Goal: Use online tool/utility: Utilize a website feature to perform a specific function

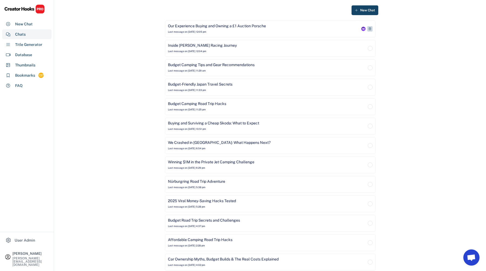
click at [218, 31] on div "Our Experience Buying and Owning a £1 Auction Porsche Last message on [DATE] 12…" at bounding box center [264, 28] width 192 height 11
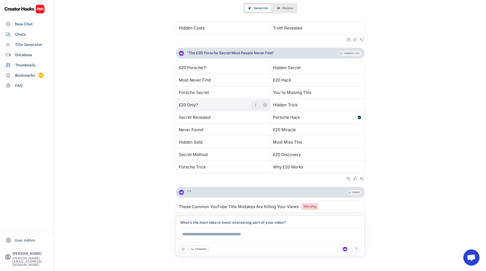
scroll to position [1572, 0]
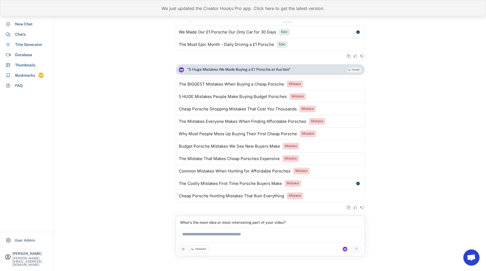
click at [191, 10] on div "We just updated the Creator Hooks Pro app. Click here to get the latest version." at bounding box center [243, 8] width 486 height 16
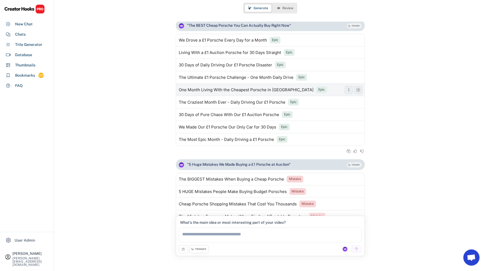
scroll to position [1572, 0]
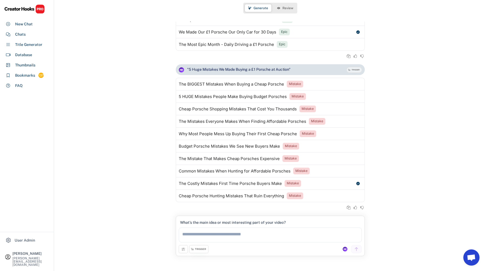
click at [207, 233] on textarea at bounding box center [270, 234] width 183 height 15
type textarea "*"
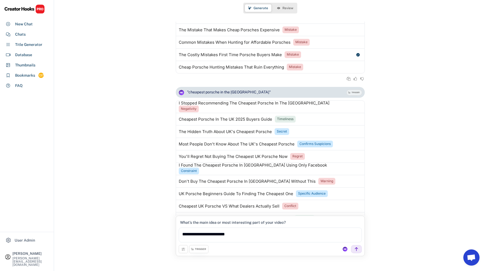
scroll to position [1724, 0]
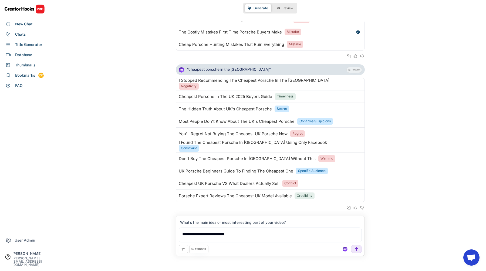
type textarea "**********"
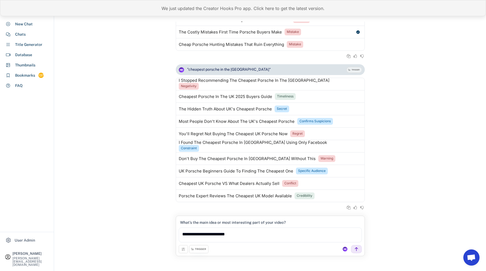
click at [279, 12] on div "We just updated the Creator Hooks Pro app. Click here to get the latest version." at bounding box center [243, 8] width 486 height 16
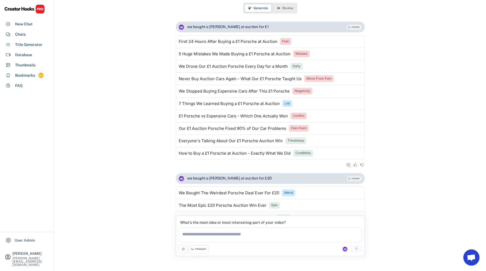
click at [237, 234] on textarea at bounding box center [270, 234] width 183 height 15
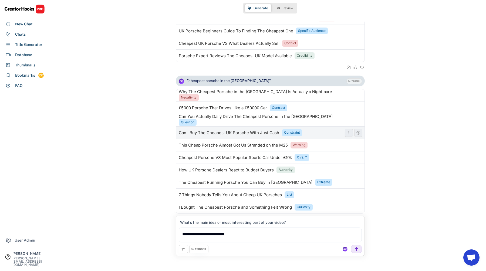
scroll to position [1875, 0]
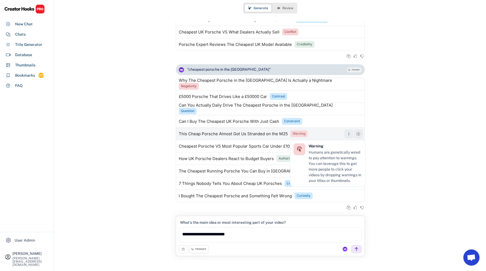
click at [300, 133] on div "Warning" at bounding box center [298, 133] width 13 height 5
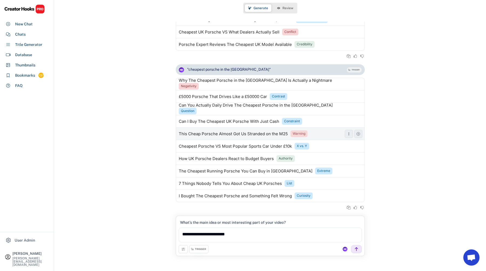
type textarea "**********"
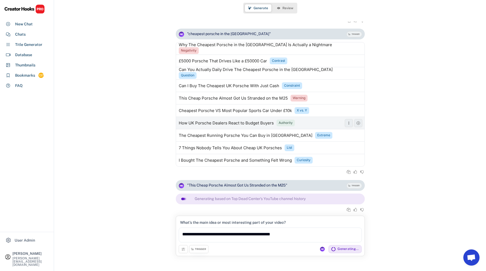
scroll to position [1913, 0]
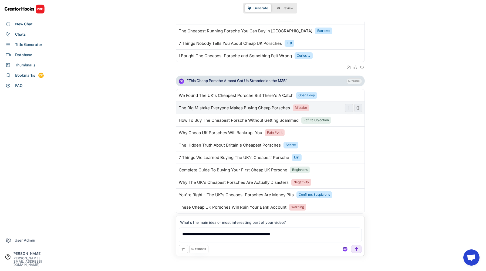
scroll to position [2026, 0]
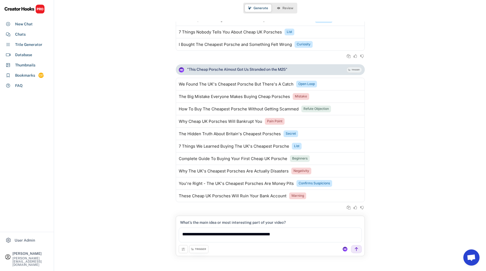
click at [208, 235] on textarea "**********" at bounding box center [270, 234] width 183 height 15
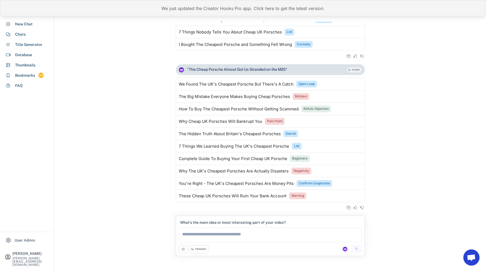
click at [155, 4] on div "We just updated the Creator Hooks Pro app. Click here to get the latest version." at bounding box center [243, 8] width 486 height 16
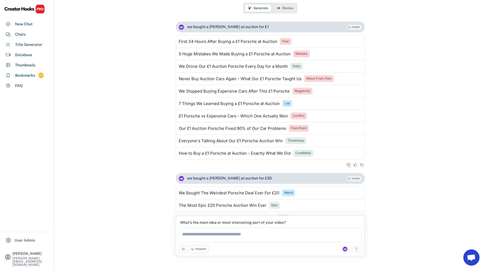
click at [221, 240] on textarea at bounding box center [270, 234] width 183 height 15
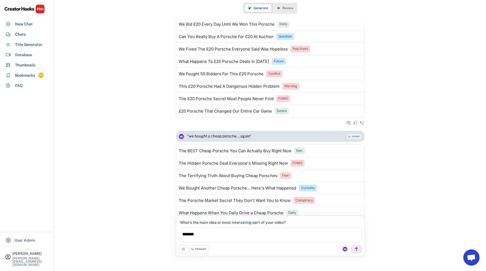
scroll to position [9, 0]
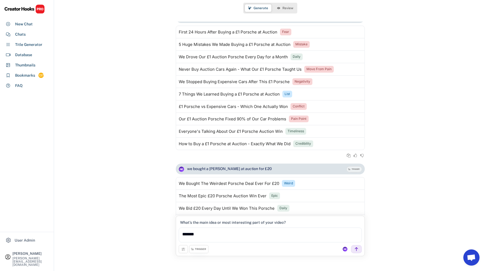
click at [225, 169] on div "we bought a [PERSON_NAME] at auction for £20" at bounding box center [229, 168] width 85 height 5
copy div "we bought a [PERSON_NAME] at auction for £20"
click at [209, 233] on textarea "*******" at bounding box center [270, 234] width 183 height 15
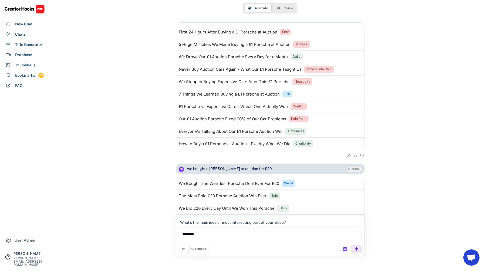
click at [209, 233] on textarea "*******" at bounding box center [270, 234] width 183 height 15
paste textarea "**********"
type textarea "**********"
click at [359, 249] on div at bounding box center [356, 249] width 11 height 8
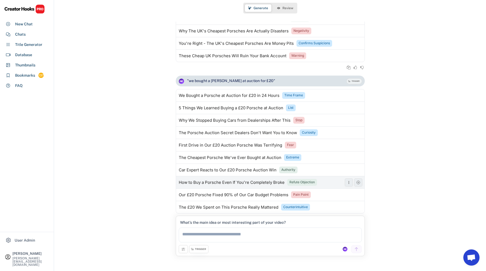
scroll to position [2178, 0]
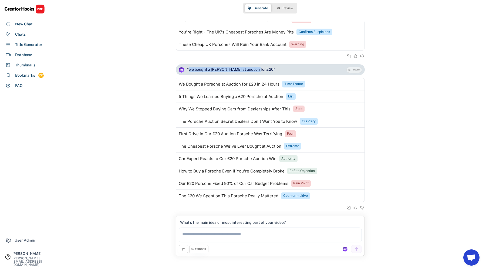
drag, startPoint x: 254, startPoint y: 69, endPoint x: 190, endPoint y: 69, distance: 64.5
click at [190, 69] on div ""we bought a [PERSON_NAME] at auction for £20"" at bounding box center [231, 69] width 88 height 5
copy div "we bought a [PERSON_NAME] at auction for £20"
click at [210, 235] on textarea at bounding box center [270, 234] width 183 height 15
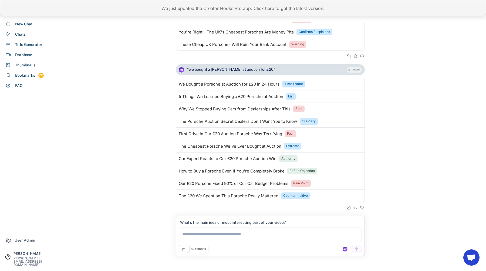
click at [217, 13] on div "We just updated the Creator Hooks Pro app. Click here to get the latest version." at bounding box center [243, 8] width 486 height 16
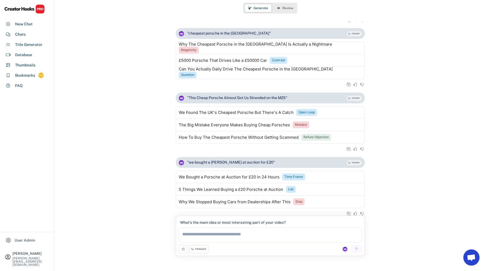
scroll to position [1933, 0]
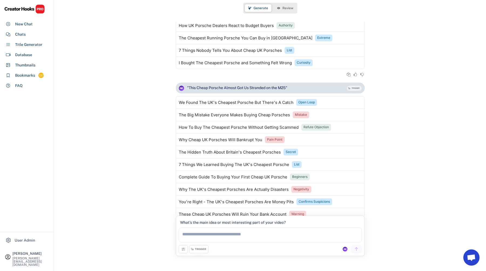
click at [203, 235] on textarea at bounding box center [270, 234] width 183 height 15
paste textarea "**********"
click at [351, 236] on textarea "**********" at bounding box center [270, 234] width 183 height 15
type textarea "**********"
click at [356, 249] on icon at bounding box center [356, 249] width 5 height 5
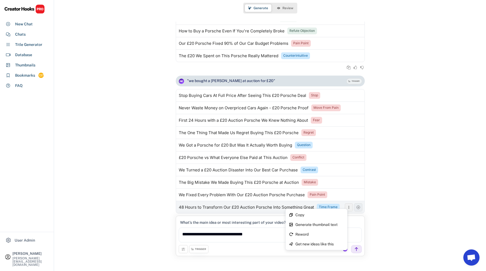
scroll to position [2254, 0]
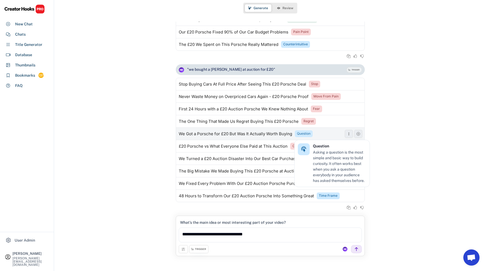
click at [306, 134] on div "Question" at bounding box center [303, 133] width 13 height 5
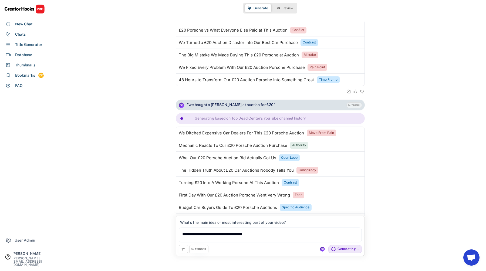
scroll to position [2419, 0]
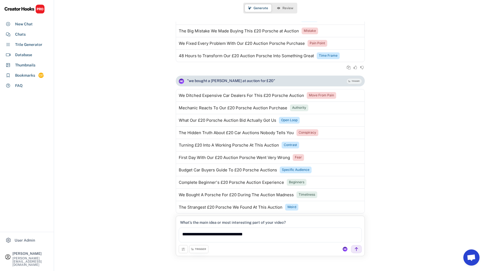
scroll to position [2406, 0]
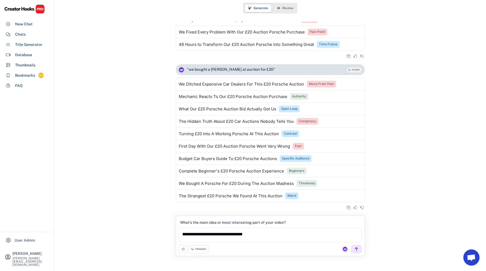
click at [185, 249] on icon at bounding box center [183, 249] width 4 height 4
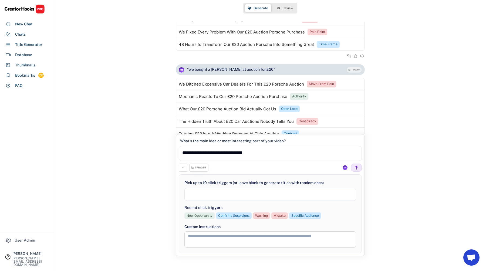
scroll to position [115, 0]
select select "**********"
click at [183, 169] on icon at bounding box center [183, 167] width 4 height 4
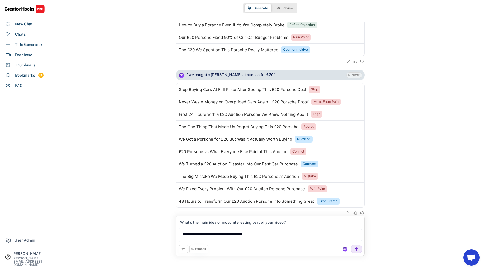
scroll to position [2480, 0]
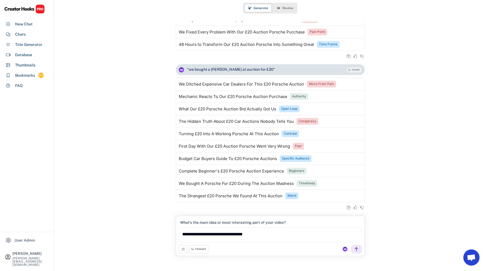
click at [265, 237] on textarea "**********" at bounding box center [270, 234] width 183 height 15
click at [256, 234] on textarea "**********" at bounding box center [270, 234] width 183 height 15
click at [257, 234] on textarea "**********" at bounding box center [270, 234] width 183 height 15
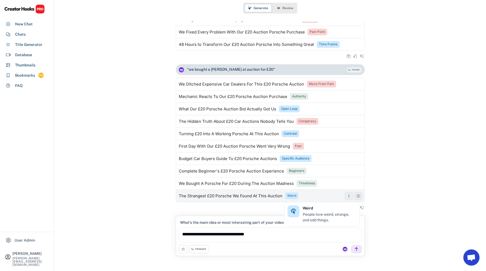
click at [294, 197] on div "Weird" at bounding box center [291, 195] width 9 height 5
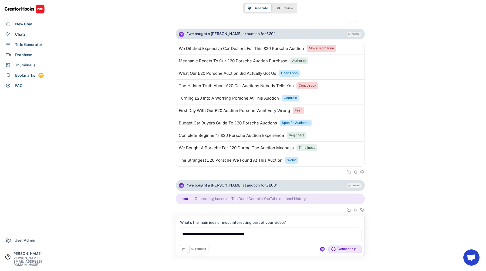
scroll to position [2518, 0]
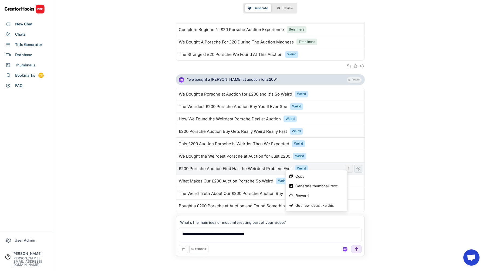
scroll to position [2632, 0]
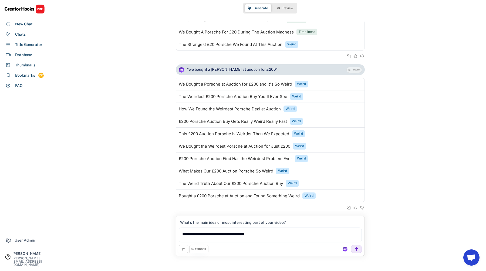
drag, startPoint x: 242, startPoint y: 234, endPoint x: 323, endPoint y: 234, distance: 80.1
click at [323, 234] on textarea "**********" at bounding box center [270, 234] width 183 height 15
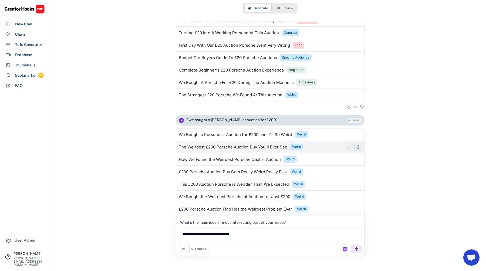
scroll to position [2519, 0]
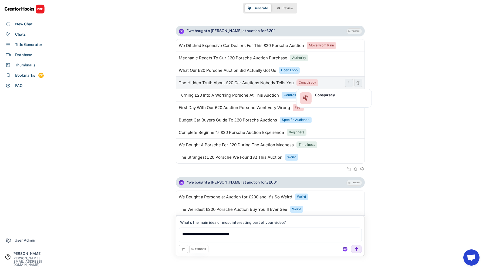
type textarea "**********"
click at [309, 81] on div "Conspiracy" at bounding box center [307, 82] width 18 height 5
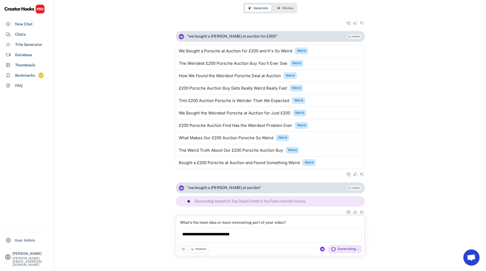
scroll to position [2669, 0]
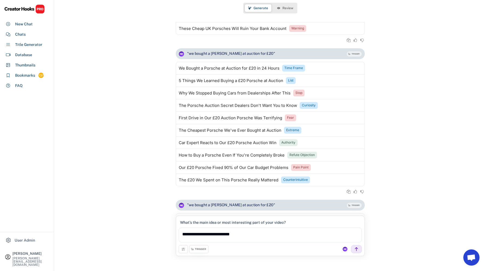
scroll to position [2193, 0]
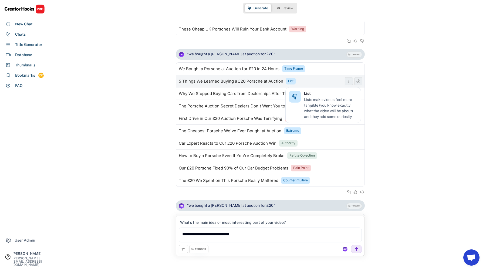
click at [290, 79] on div "List" at bounding box center [290, 81] width 5 height 5
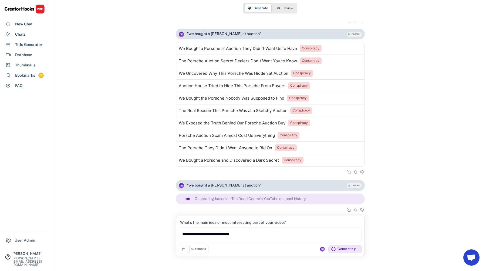
scroll to position [2821, 0]
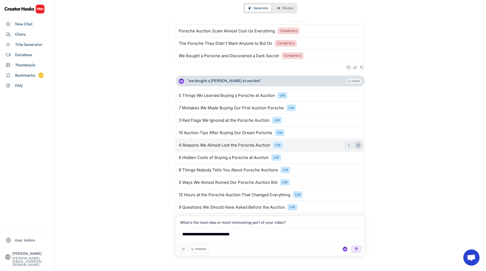
scroll to position [2934, 0]
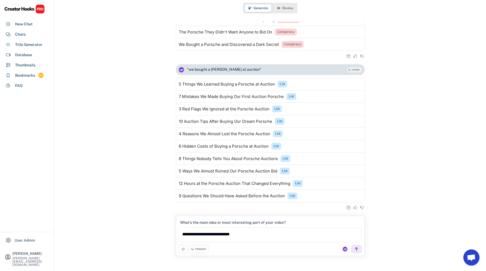
click at [197, 250] on div "TRIGGER" at bounding box center [200, 249] width 11 height 4
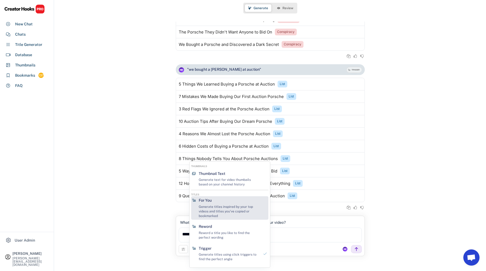
click at [208, 209] on div "Generate titles inspired by your top videos and titles you've copied or bookmar…" at bounding box center [229, 210] width 61 height 13
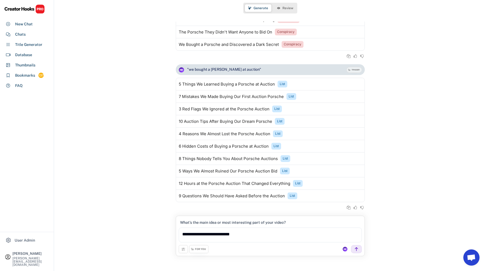
click at [204, 250] on div "FOR YOU" at bounding box center [200, 249] width 11 height 4
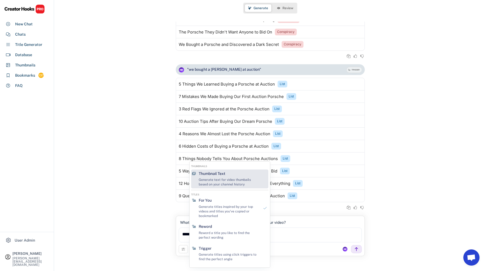
click at [217, 178] on div "Generate text for video thumbails based on your channel history" at bounding box center [229, 181] width 61 height 9
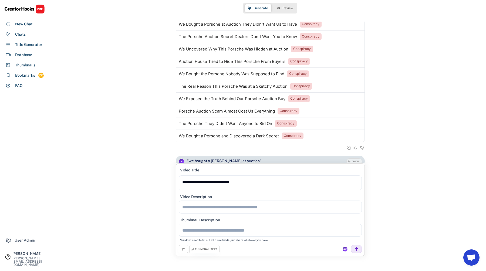
scroll to position [2812, 0]
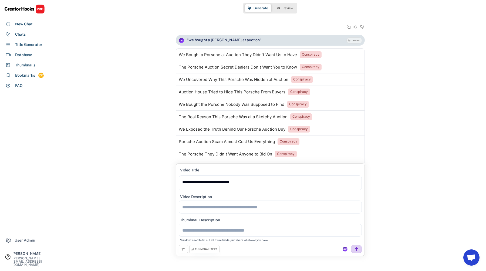
click at [355, 249] on icon at bounding box center [356, 249] width 5 height 5
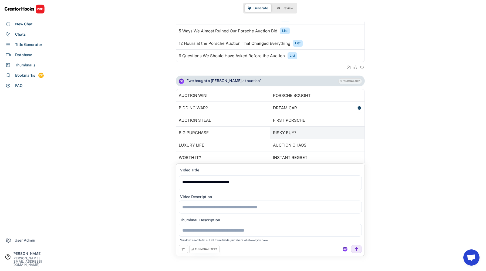
scroll to position [3125, 0]
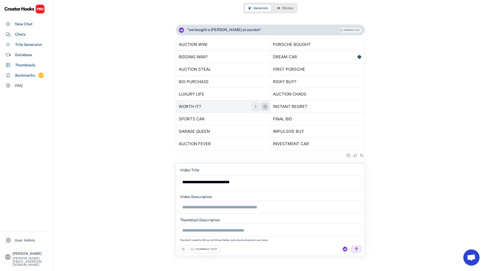
click at [261, 107] on button at bounding box center [265, 107] width 8 height 8
click at [265, 68] on icon at bounding box center [265, 69] width 4 height 4
click at [282, 9] on span "Review" at bounding box center [287, 7] width 11 height 3
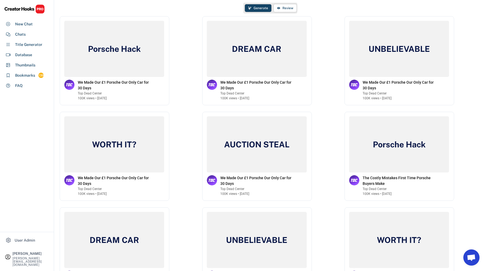
click at [259, 8] on span "Generate" at bounding box center [260, 7] width 15 height 3
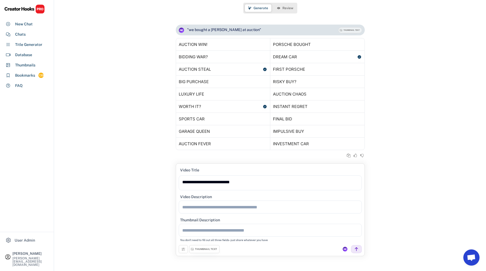
click at [216, 246] on div "THUMBNAIL TEXT" at bounding box center [204, 249] width 30 height 8
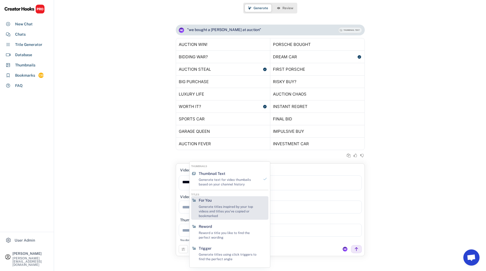
click at [225, 203] on div "For You Generate titles inspired by your top videos and titles you've copied or…" at bounding box center [228, 207] width 65 height 23
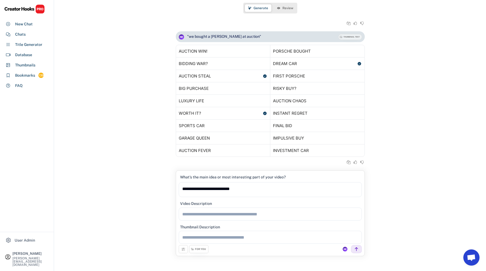
scroll to position [3073, 0]
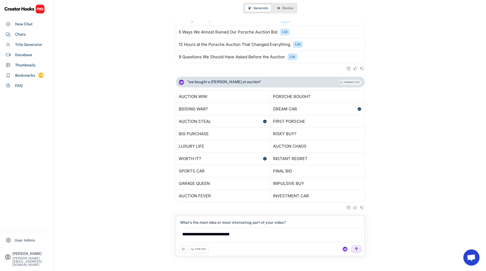
click at [203, 249] on div "FOR YOU" at bounding box center [200, 249] width 11 height 4
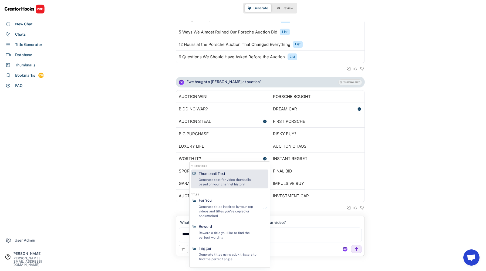
click at [225, 185] on div "Generate text for video thumbails based on your channel history" at bounding box center [229, 181] width 61 height 9
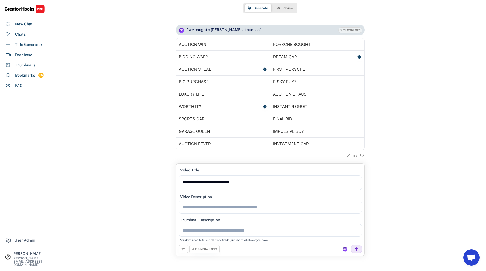
click at [202, 251] on div "THUMBNAIL TEXT" at bounding box center [204, 249] width 30 height 8
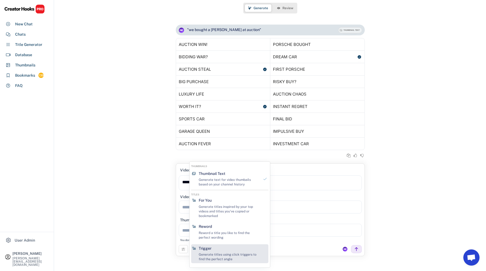
click at [208, 248] on div "Trigger" at bounding box center [205, 248] width 13 height 5
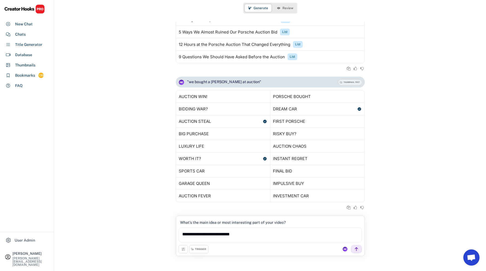
click at [197, 248] on div "TRIGGER" at bounding box center [200, 249] width 11 height 4
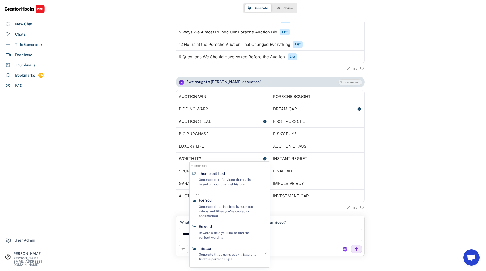
click at [137, 180] on div ""we bought a porche at auction" THUMBNAIL TEXT Generating based on Top Dead Cen…" at bounding box center [269, 146] width 431 height 139
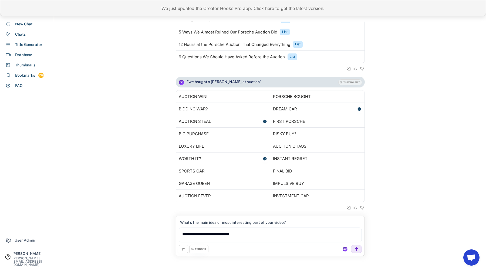
click at [172, 7] on div "We just updated the Creator Hooks Pro app. Click here to get the latest version." at bounding box center [243, 8] width 486 height 16
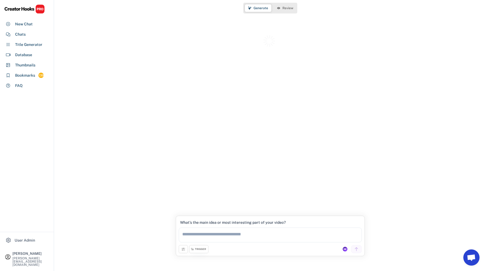
click at [30, 37] on div "Chats" at bounding box center [26, 34] width 49 height 10
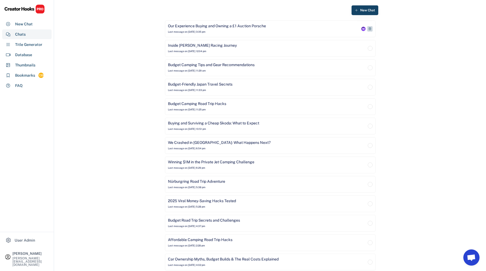
click at [222, 24] on div "Our Experience Buying and Owning a £1 Auction Porsche" at bounding box center [217, 25] width 98 height 5
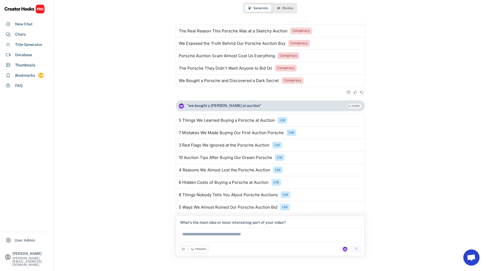
scroll to position [2738, 0]
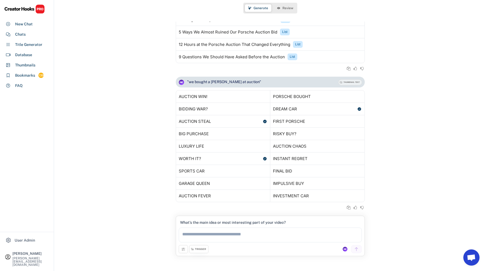
click at [227, 230] on textarea at bounding box center [270, 234] width 183 height 15
paste textarea "**********"
type textarea "**********"
click at [354, 244] on div "**********" at bounding box center [270, 231] width 183 height 26
click at [356, 249] on use at bounding box center [356, 249] width 5 height 5
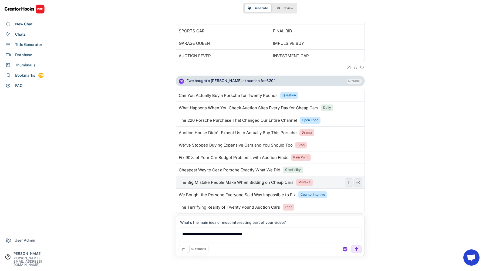
scroll to position [2889, 0]
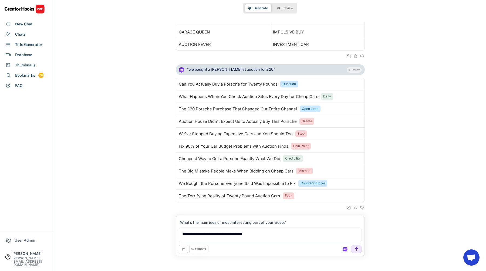
click at [198, 252] on div "TRIGGER" at bounding box center [198, 249] width 19 height 8
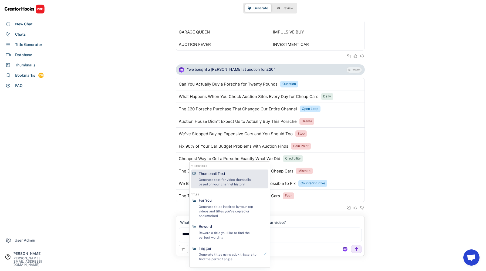
click at [211, 184] on div "Generate text for video thumbails based on your channel history" at bounding box center [229, 181] width 61 height 9
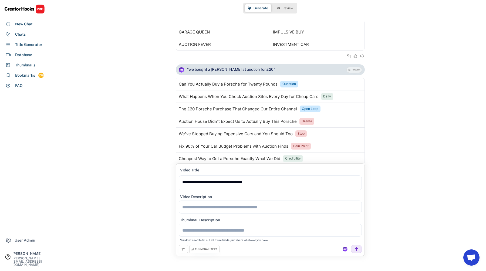
click at [205, 250] on div "THUMBNAIL TEXT" at bounding box center [206, 249] width 22 height 4
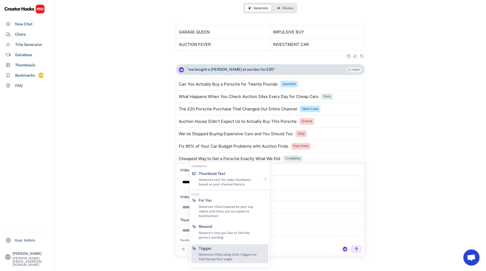
click at [211, 254] on div "Generate titles using click triggers to find the perfect angle" at bounding box center [229, 256] width 61 height 9
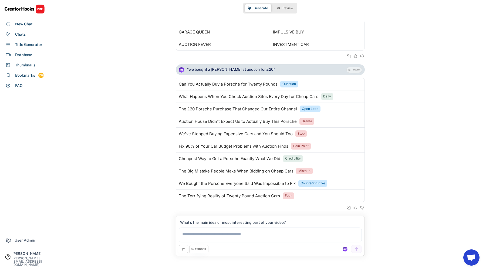
click at [204, 250] on div "TRIGGER" at bounding box center [200, 249] width 11 height 4
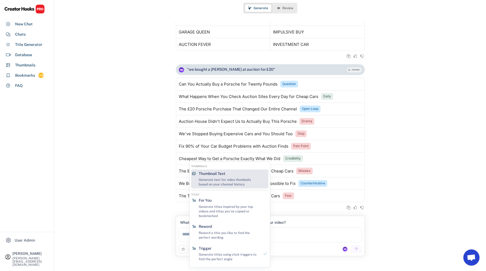
click at [206, 173] on div "Thumbnail Text" at bounding box center [212, 173] width 26 height 5
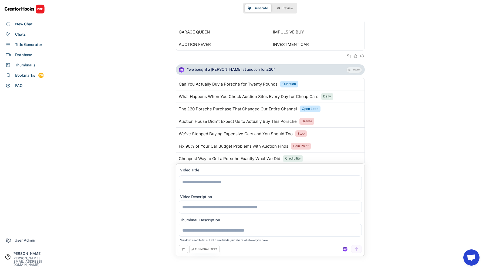
click at [205, 244] on div "Video Description Thumbnail Description You don't need to fill out all three fi…" at bounding box center [270, 219] width 183 height 52
click at [205, 248] on div "THUMBNAIL TEXT" at bounding box center [206, 249] width 22 height 4
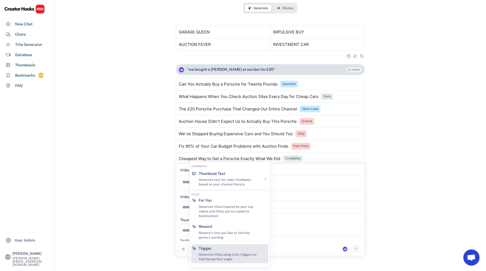
click at [213, 251] on div "Trigger Generate titles using click triggers to find the perfect angle" at bounding box center [228, 253] width 65 height 19
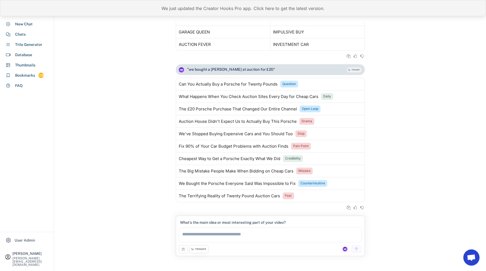
click at [195, 3] on div "We just updated the Creator Hooks Pro app. Click here to get the latest version." at bounding box center [243, 8] width 486 height 16
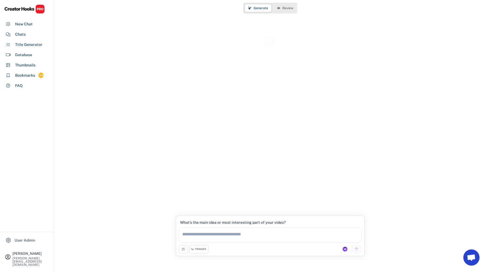
click at [223, 234] on textarea at bounding box center [270, 234] width 183 height 15
paste textarea "**********"
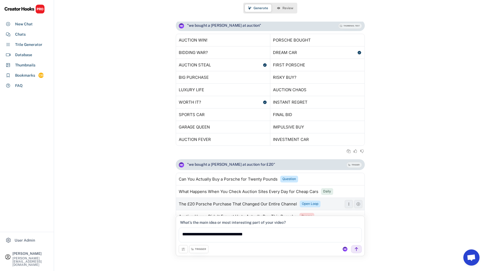
scroll to position [2629, 0]
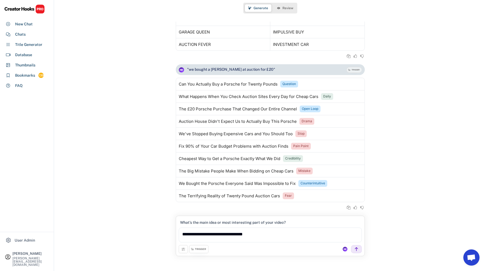
type textarea "**********"
click at [204, 246] on div "TRIGGER" at bounding box center [198, 249] width 19 height 8
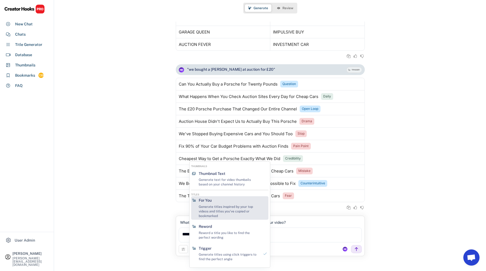
click at [206, 208] on div "Generate titles inspired by your top videos and titles you've copied or bookmar…" at bounding box center [229, 210] width 61 height 13
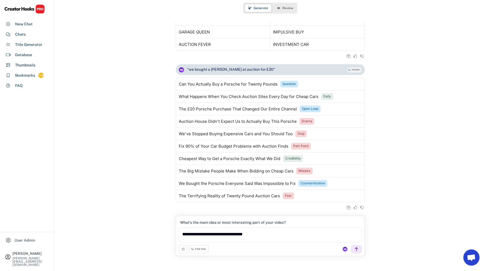
click at [196, 250] on div "FOR YOU" at bounding box center [200, 249] width 11 height 4
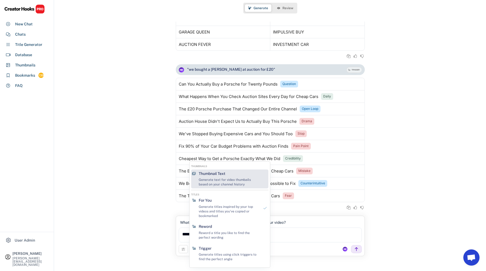
click at [211, 182] on div "Generate text for video thumbails based on your channel history" at bounding box center [229, 181] width 61 height 9
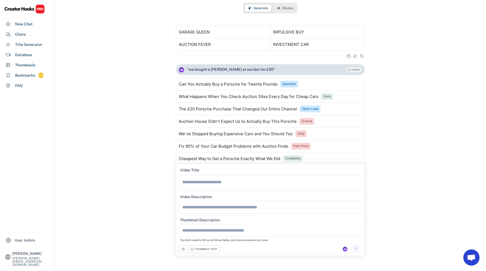
click at [206, 242] on div "Video Description Thumbnail Description You don't need to fill out all three fi…" at bounding box center [270, 219] width 183 height 52
click at [206, 246] on div "THUMBNAIL TEXT" at bounding box center [204, 249] width 30 height 8
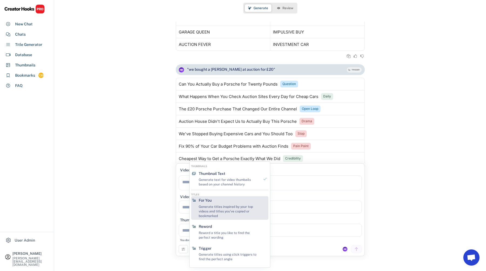
click at [216, 210] on div "Generate titles inspired by your top videos and titles you've copied or bookmar…" at bounding box center [229, 210] width 61 height 13
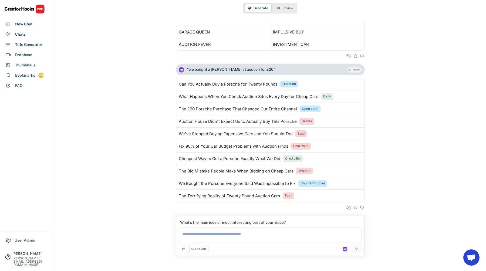
click at [212, 234] on textarea at bounding box center [270, 234] width 183 height 15
paste textarea "**********"
type textarea "**********"
click at [208, 214] on div ""we bought a porche at auction for £20" TRIGGER Can You Actually Buy a Porsche …" at bounding box center [270, 139] width 189 height 151
click at [204, 249] on div "FOR YOU" at bounding box center [200, 249] width 11 height 4
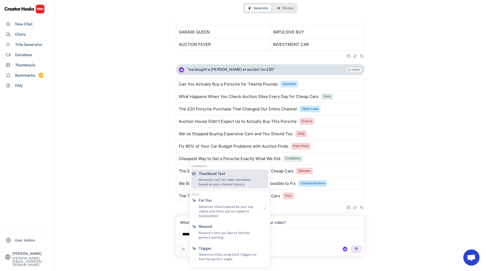
click at [218, 178] on div "Generate text for video thumbails based on your channel history" at bounding box center [229, 181] width 61 height 9
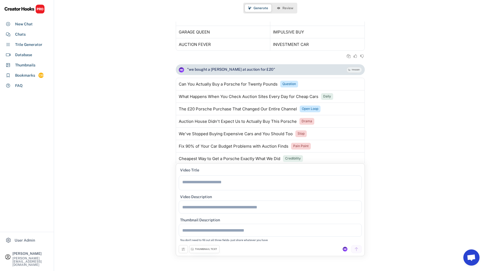
click at [208, 247] on div "THUMBNAIL TEXT" at bounding box center [206, 249] width 22 height 4
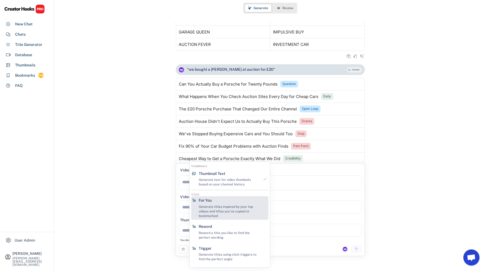
click at [216, 206] on div "Generate titles inspired by your top videos and titles you've copied or bookmar…" at bounding box center [229, 210] width 61 height 13
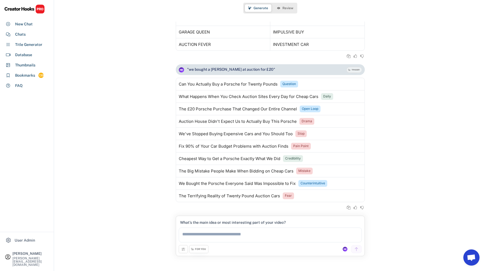
click at [269, 231] on textarea at bounding box center [270, 234] width 183 height 15
paste textarea "**********"
click at [340, 226] on div "**********" at bounding box center [270, 231] width 183 height 26
click at [316, 236] on textarea "**********" at bounding box center [270, 234] width 183 height 15
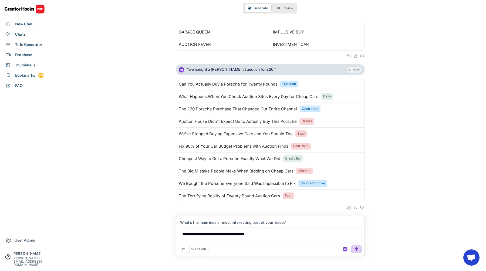
type textarea "**********"
click at [356, 250] on icon at bounding box center [356, 249] width 5 height 5
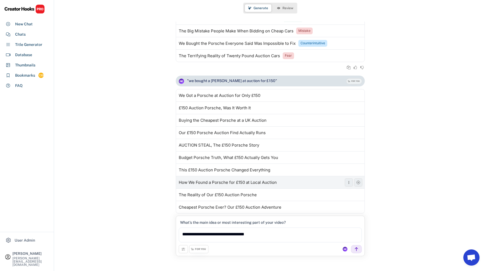
scroll to position [2780, 0]
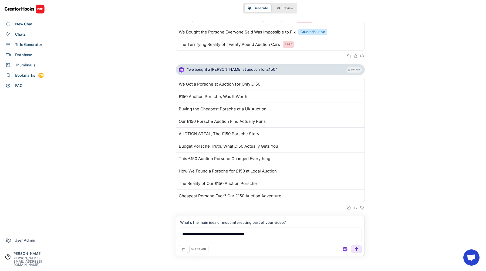
click at [204, 249] on div "FOR YOU" at bounding box center [200, 249] width 11 height 4
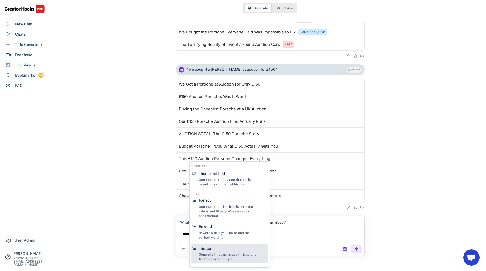
click at [222, 249] on div "Trigger Generate titles using click triggers to find the perfect angle" at bounding box center [228, 253] width 65 height 19
click at [222, 249] on div at bounding box center [284, 249] width 153 height 8
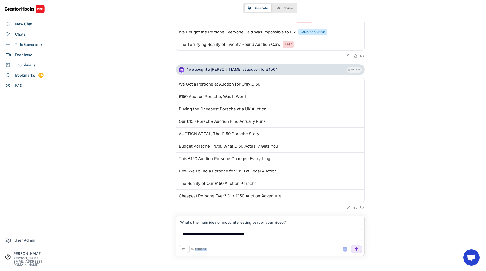
click at [206, 249] on div "TRIGGER" at bounding box center [198, 249] width 19 height 8
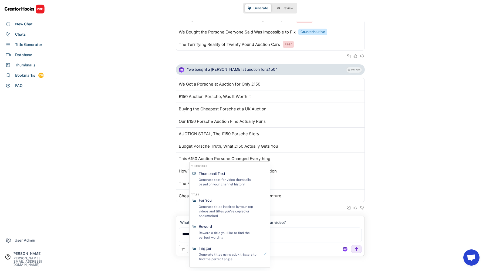
click at [321, 249] on div at bounding box center [284, 249] width 153 height 8
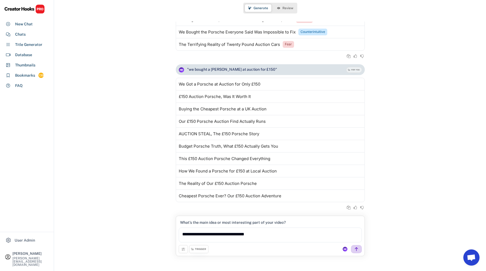
click at [356, 248] on use at bounding box center [356, 249] width 5 height 5
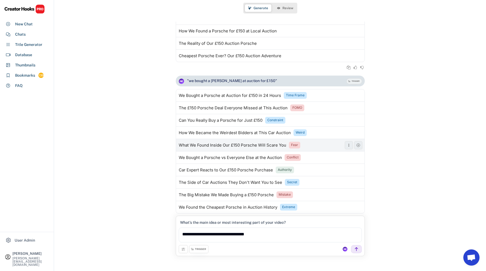
scroll to position [2932, 0]
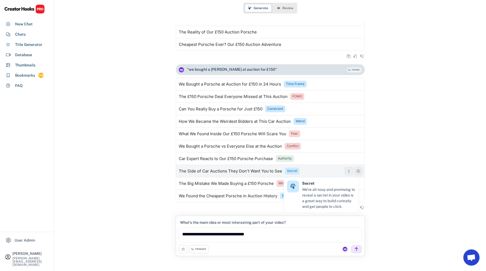
click at [292, 171] on div "Secret" at bounding box center [292, 171] width 10 height 5
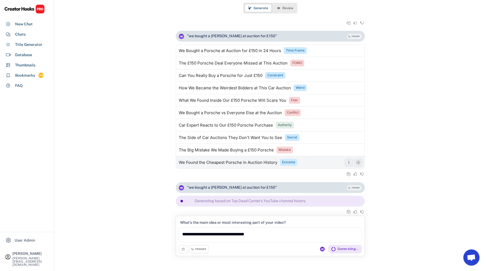
scroll to position [2969, 0]
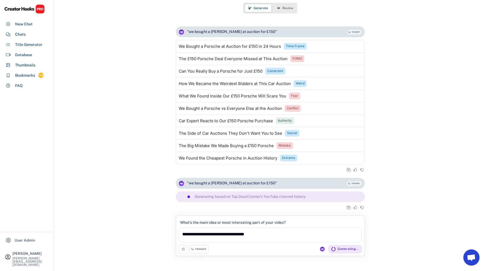
click at [183, 251] on icon at bounding box center [183, 249] width 4 height 4
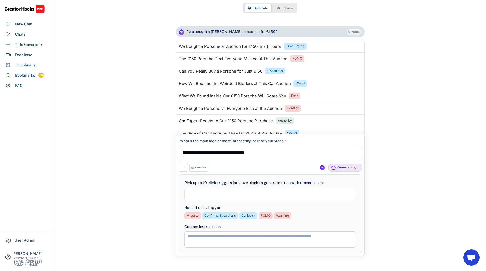
scroll to position [128, 0]
select select "**********"
click at [180, 169] on button at bounding box center [183, 167] width 9 height 8
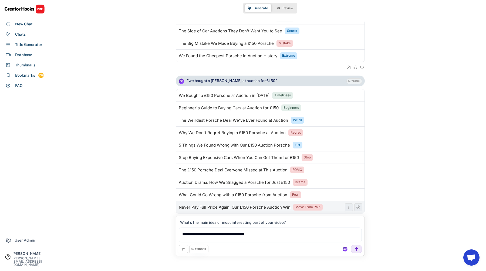
scroll to position [3083, 0]
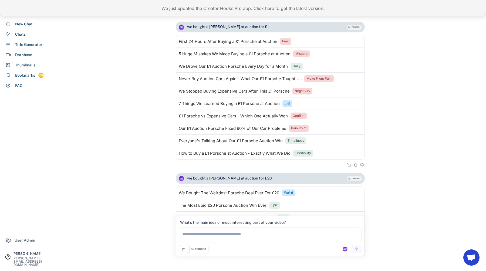
scroll to position [2016, 0]
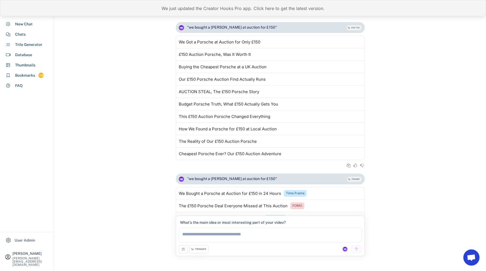
click at [197, 12] on div "We just updated the Creator Hooks Pro app. Click here to get the latest version." at bounding box center [243, 8] width 486 height 16
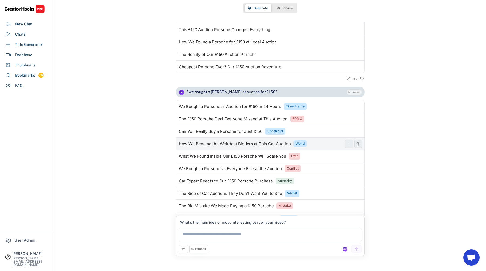
scroll to position [2926, 0]
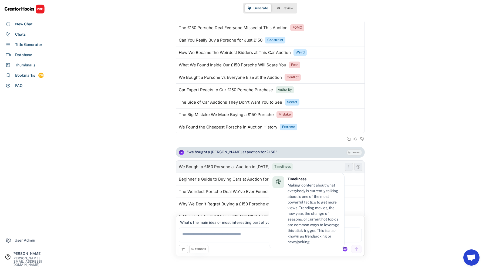
click at [276, 166] on div "Timeliness" at bounding box center [282, 166] width 16 height 5
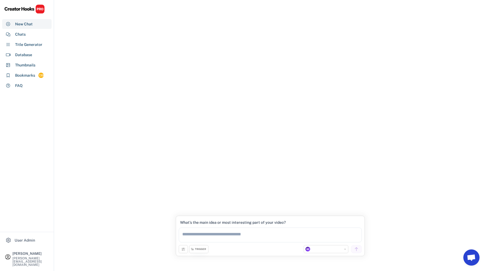
select select "**********"
click at [33, 36] on div "Chats" at bounding box center [26, 34] width 49 height 10
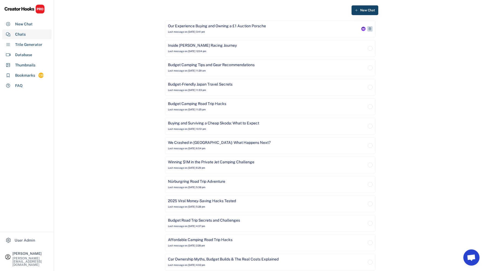
click at [276, 24] on div "Our Experience Buying and Owning a £1 Auction Porsche Last message on [DATE] 3:…" at bounding box center [264, 28] width 192 height 11
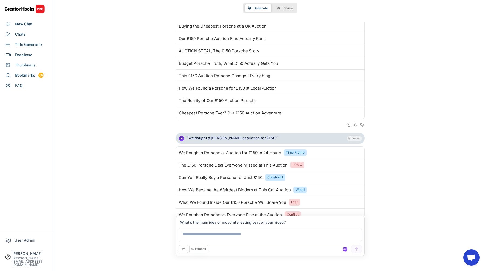
scroll to position [3051, 0]
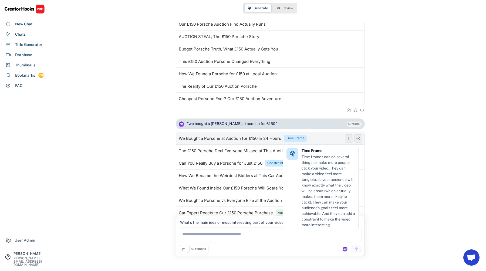
click at [301, 137] on div "Time Frame" at bounding box center [295, 138] width 19 height 5
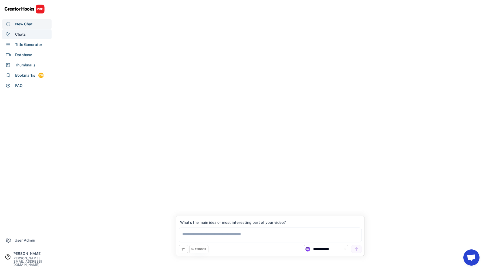
click at [37, 37] on div "Chats" at bounding box center [26, 34] width 49 height 10
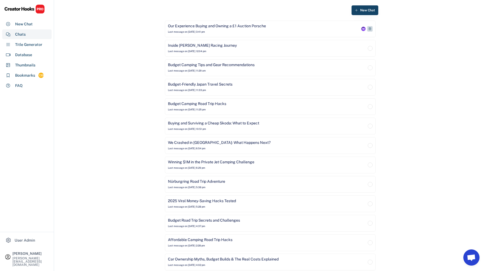
click at [272, 22] on div "Our Experience Buying and Owning a £1 Auction Porsche Last message on Aug 11, 2…" at bounding box center [270, 29] width 210 height 17
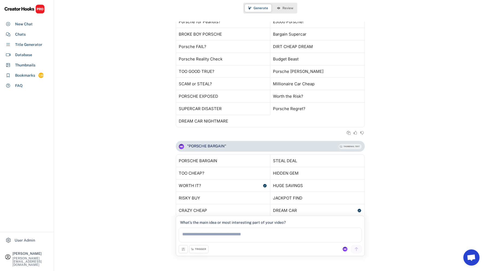
scroll to position [3299, 0]
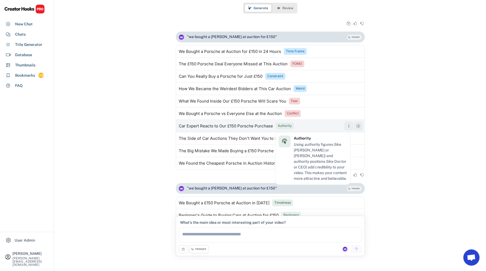
click at [284, 126] on div "Authority" at bounding box center [285, 126] width 14 height 5
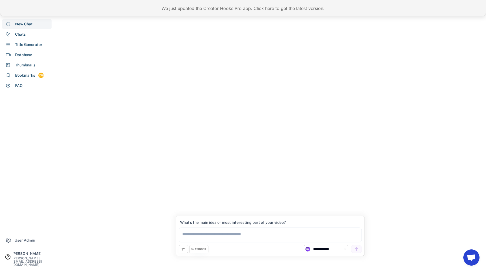
click at [181, 13] on div "We just updated the Creator Hooks Pro app. Click here to get the latest version." at bounding box center [243, 8] width 486 height 16
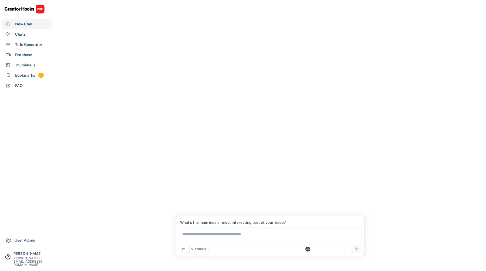
select select "**********"
click at [32, 36] on div "Chats" at bounding box center [26, 34] width 49 height 10
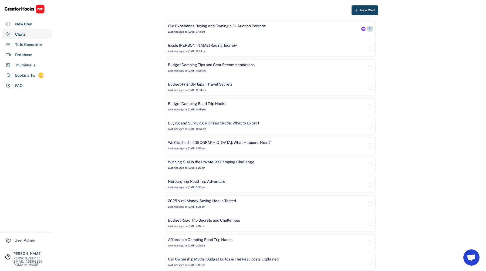
click at [253, 32] on div "Our Experience Buying and Owning a £1 Auction Porsche Last message on [DATE] 3:…" at bounding box center [264, 28] width 192 height 11
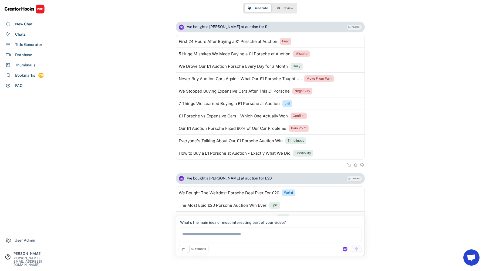
scroll to position [2232, 0]
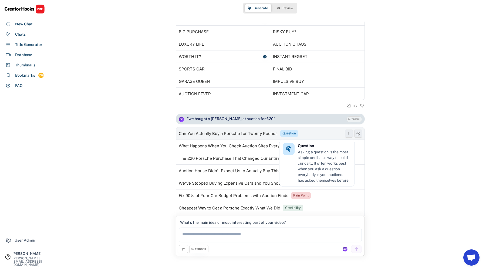
click at [288, 131] on div "Question" at bounding box center [288, 133] width 13 height 5
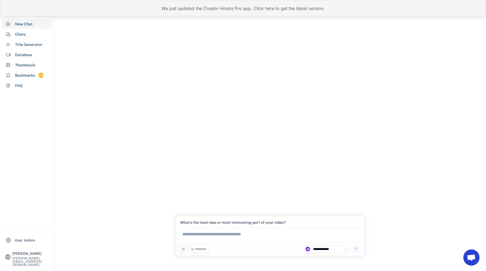
click at [173, 13] on div "We just updated the Creator Hooks Pro app. Click here to get the latest version." at bounding box center [243, 8] width 486 height 16
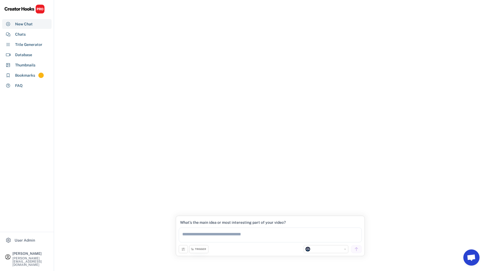
select select "**********"
click at [20, 33] on div "Chats" at bounding box center [20, 35] width 11 height 6
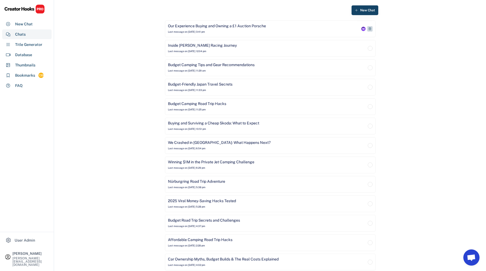
click at [224, 25] on div "Our Experience Buying and Owning a £1 Auction Porsche" at bounding box center [217, 25] width 98 height 5
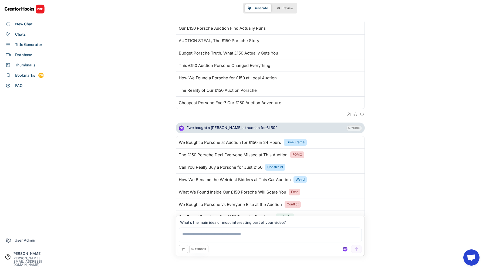
scroll to position [2585, 0]
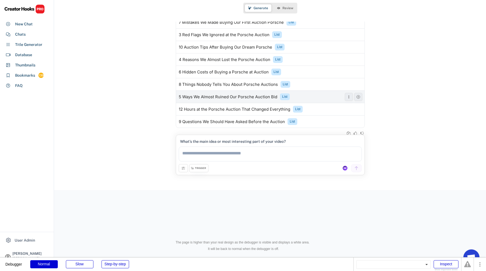
scroll to position [2145, 0]
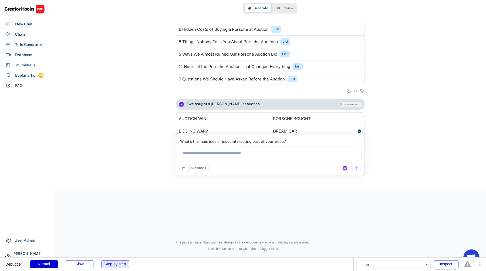
click at [115, 262] on div "Step-by-step" at bounding box center [115, 264] width 28 height 8
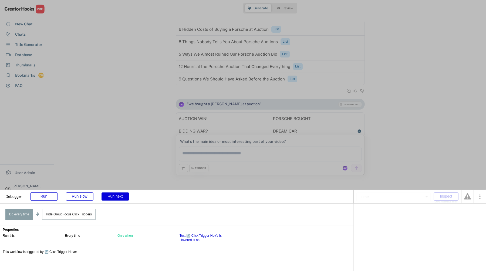
click at [114, 198] on div "Run next" at bounding box center [115, 196] width 28 height 8
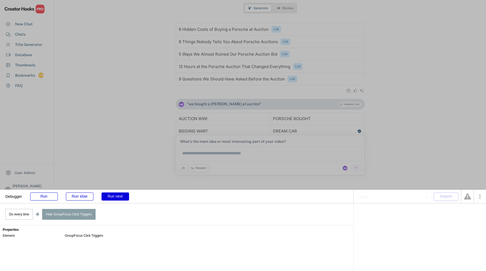
click at [114, 198] on div "Run next" at bounding box center [115, 196] width 28 height 8
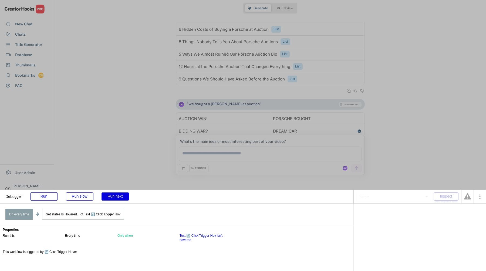
click at [114, 198] on div "Run next" at bounding box center [115, 196] width 28 height 8
click at [40, 195] on div "Run" at bounding box center [44, 196] width 28 height 8
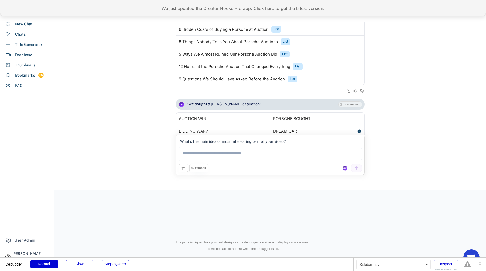
click at [187, 9] on div "We just updated the Creator Hooks Pro app. Click here to get the latest version." at bounding box center [243, 8] width 486 height 16
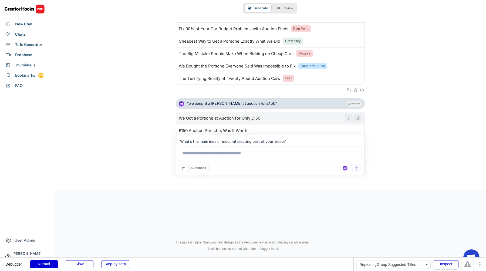
scroll to position [2595, 0]
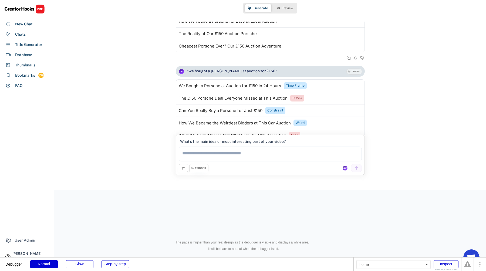
click at [111, 259] on div "Debugger Normal Slow Step-by-step" at bounding box center [176, 263] width 353 height 13
click at [111, 264] on div "Step-by-step" at bounding box center [115, 264] width 28 height 8
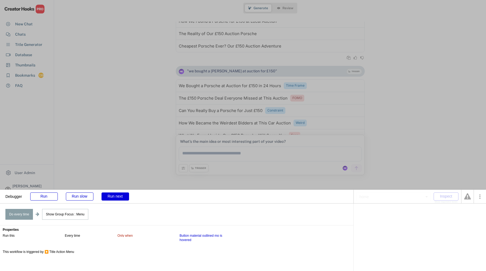
click at [112, 200] on div "Run next" at bounding box center [115, 196] width 28 height 8
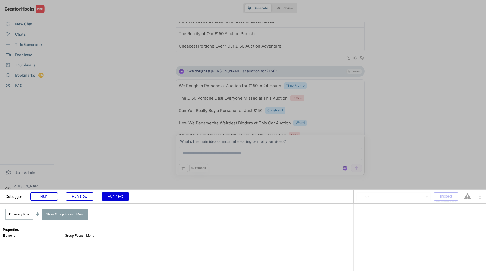
click at [112, 200] on div "Run next" at bounding box center [115, 196] width 28 height 8
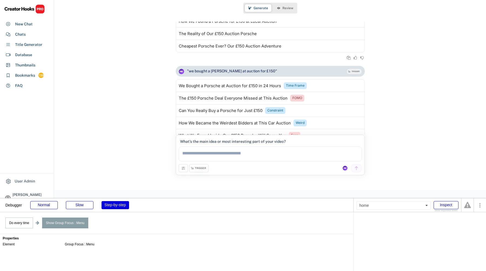
click at [112, 200] on div "Generate Review we bought a porche at auction for £1 TRIGGER First 24 Hours Aft…" at bounding box center [243, 135] width 486 height 271
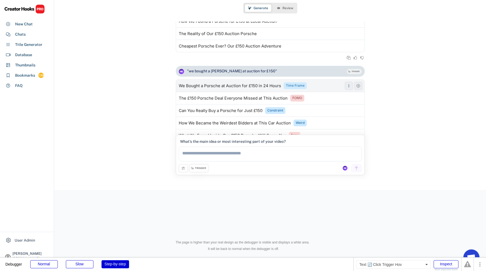
click at [297, 85] on div "Time Frame" at bounding box center [295, 85] width 19 height 5
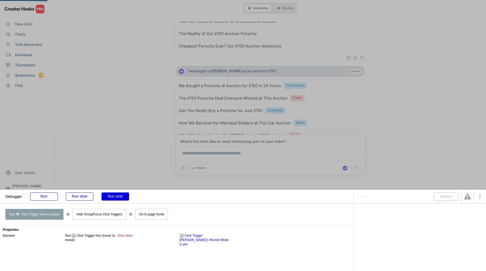
click at [109, 196] on div "Run next" at bounding box center [115, 196] width 28 height 8
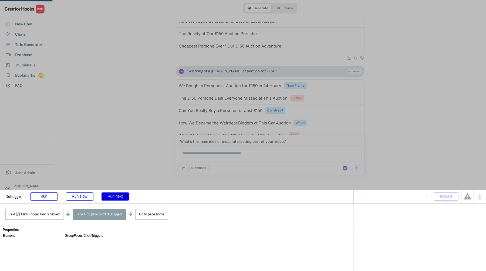
click at [109, 196] on div "Run next" at bounding box center [115, 196] width 28 height 8
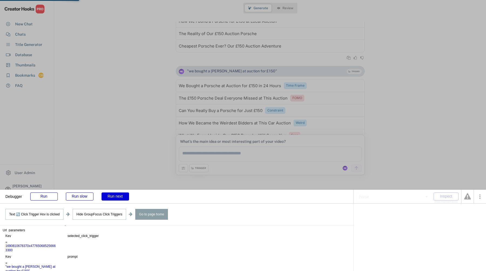
scroll to position [30, 0]
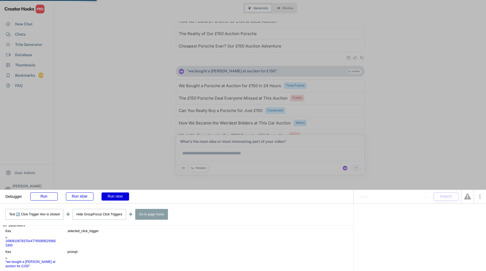
click at [117, 197] on div "Run next" at bounding box center [115, 196] width 28 height 8
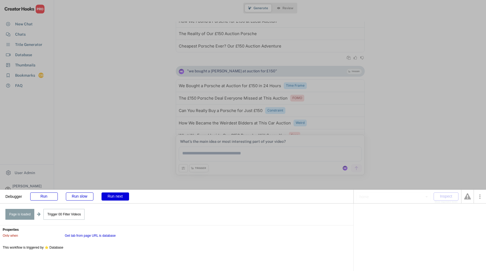
click at [117, 197] on div "Run next" at bounding box center [115, 196] width 28 height 8
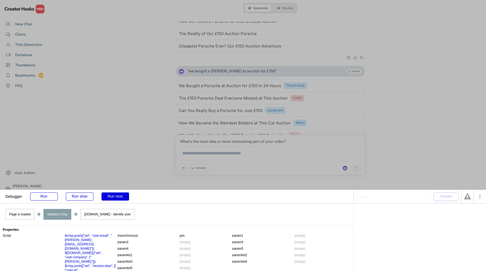
click at [117, 197] on div "Run next" at bounding box center [115, 196] width 28 height 8
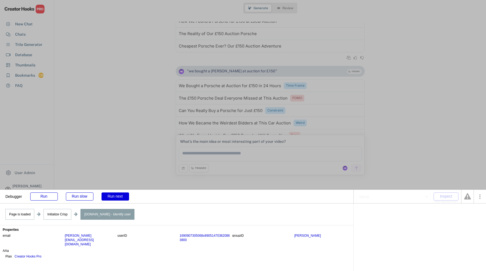
click at [117, 197] on div "Run next" at bounding box center [115, 196] width 28 height 8
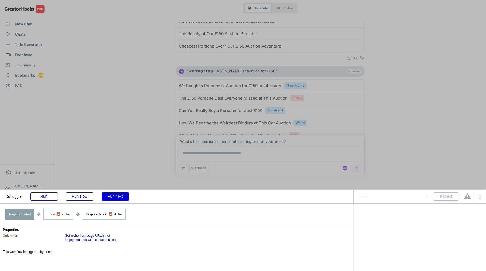
click at [117, 197] on div "Run next" at bounding box center [115, 196] width 28 height 8
click at [117, 198] on div "Run next" at bounding box center [115, 196] width 28 height 8
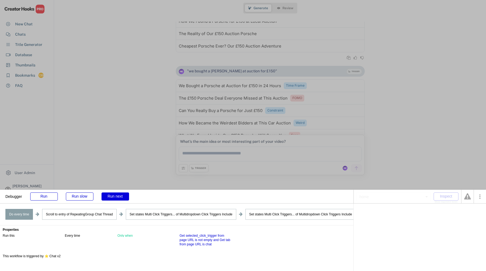
click at [117, 198] on div "Run next" at bounding box center [115, 196] width 28 height 8
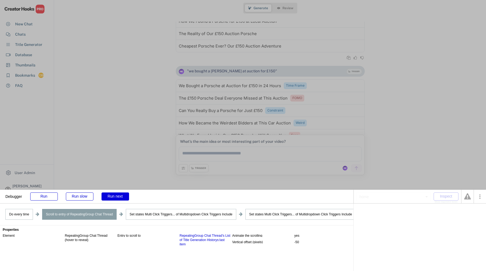
click at [117, 198] on div "Run next" at bounding box center [115, 196] width 28 height 8
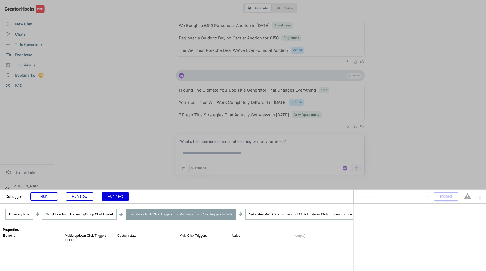
scroll to position [2841, 0]
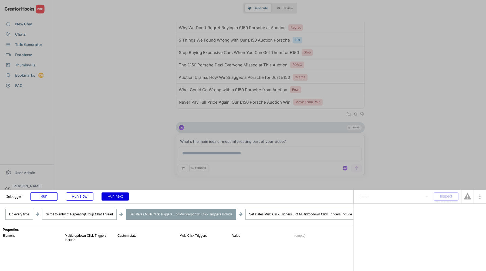
click at [117, 198] on div "Run next" at bounding box center [115, 196] width 28 height 8
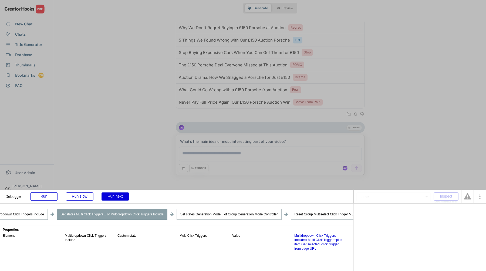
click at [117, 198] on div "Run next" at bounding box center [115, 196] width 28 height 8
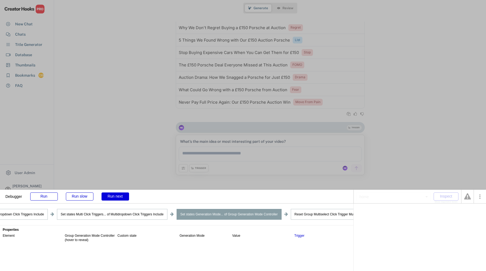
click at [117, 198] on div "Run next" at bounding box center [115, 196] width 28 height 8
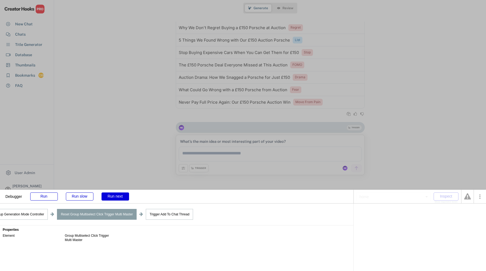
click at [117, 198] on div "Run next" at bounding box center [115, 196] width 28 height 8
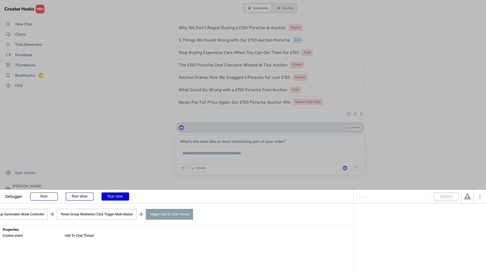
click at [117, 198] on div "Run next" at bounding box center [115, 196] width 28 height 8
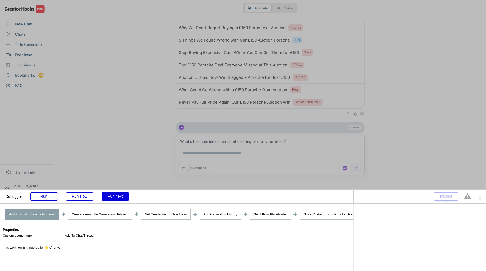
click at [117, 198] on div "Run next" at bounding box center [115, 196] width 28 height 8
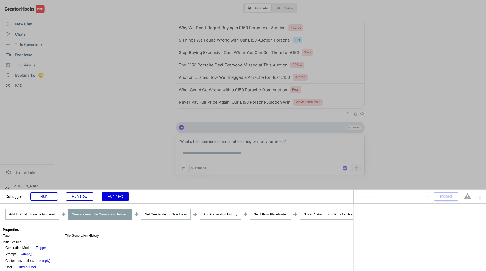
click at [117, 198] on div "Run next" at bounding box center [115, 196] width 28 height 8
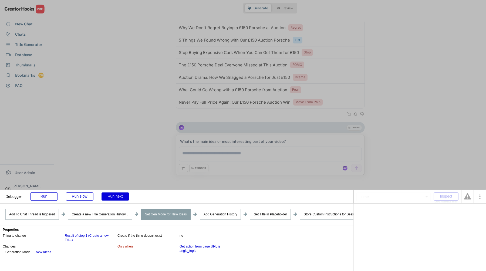
click at [117, 198] on div "Run next" at bounding box center [115, 196] width 28 height 8
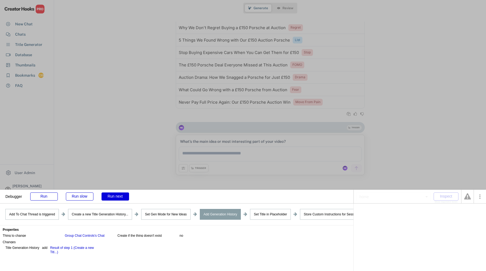
click at [117, 198] on div "Run next" at bounding box center [115, 196] width 28 height 8
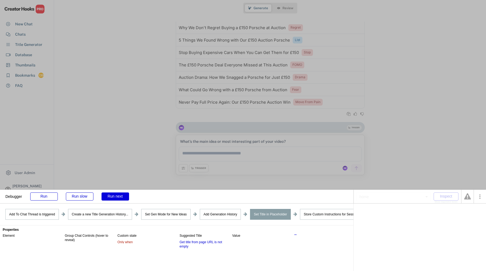
click at [117, 198] on div "Run next" at bounding box center [115, 196] width 28 height 8
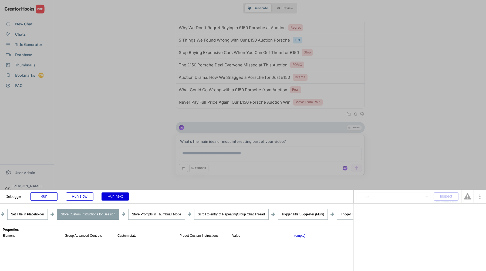
click at [117, 198] on div "Run next" at bounding box center [115, 196] width 28 height 8
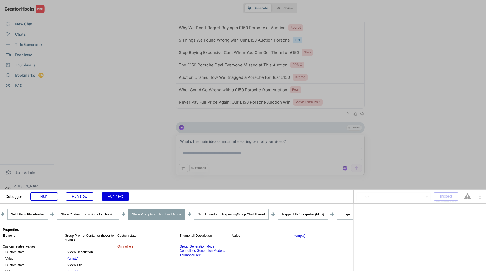
click at [117, 198] on div "Run next" at bounding box center [115, 196] width 28 height 8
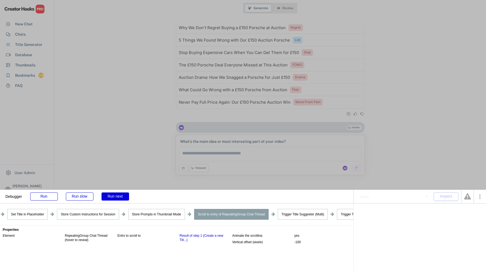
click at [117, 198] on div "Run next" at bounding box center [115, 196] width 28 height 8
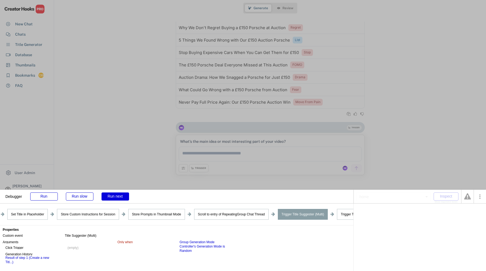
scroll to position [2853, 0]
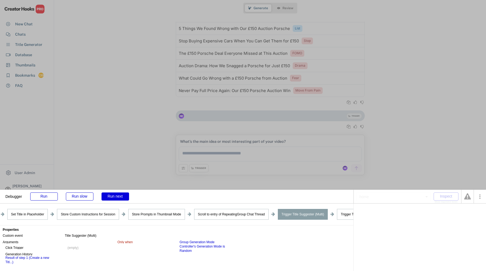
click at [117, 198] on div "Run next" at bounding box center [115, 196] width 28 height 8
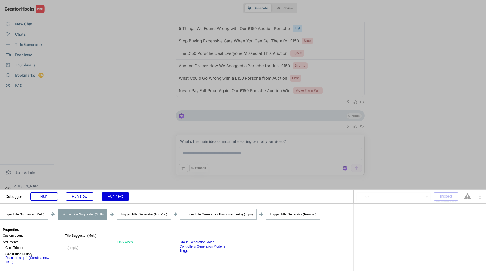
click at [117, 198] on div "Run next" at bounding box center [115, 196] width 28 height 8
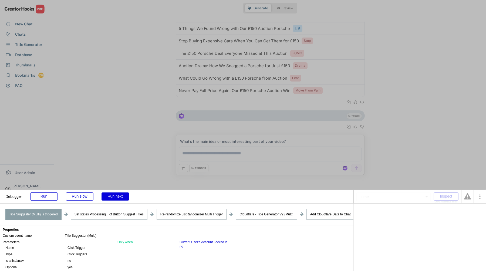
click at [117, 198] on div "Run next" at bounding box center [115, 196] width 28 height 8
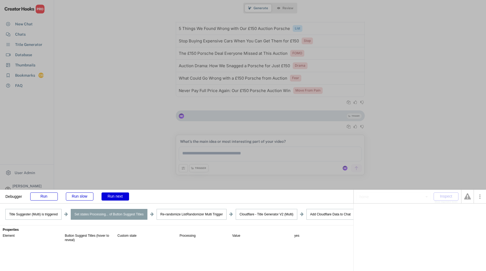
click at [117, 198] on div "Run next" at bounding box center [115, 196] width 28 height 8
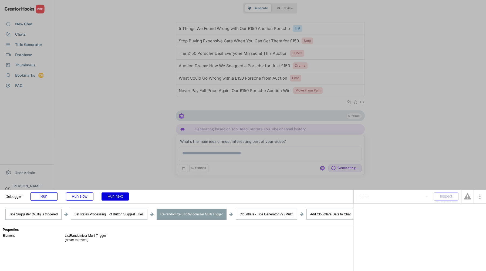
click at [117, 198] on div "Run next" at bounding box center [115, 196] width 28 height 8
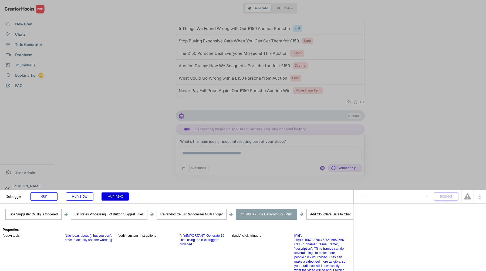
click at [117, 198] on div "Run next" at bounding box center [115, 196] width 28 height 8
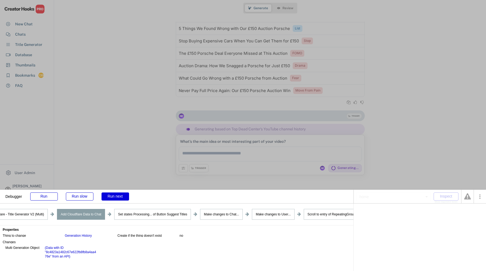
click at [117, 198] on div "Run next" at bounding box center [115, 196] width 28 height 8
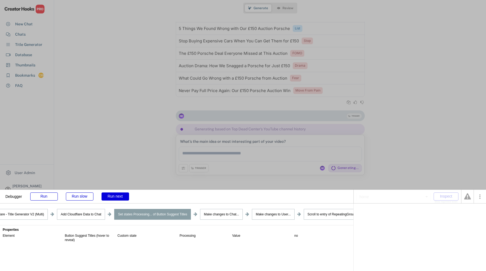
click at [117, 198] on div "Run next" at bounding box center [115, 196] width 28 height 8
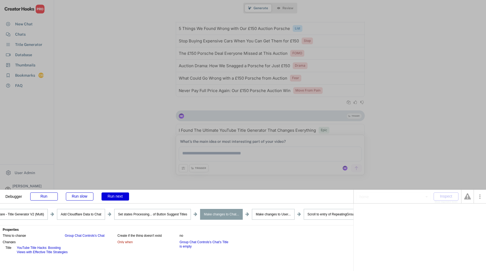
click at [117, 198] on div "Run next" at bounding box center [115, 196] width 28 height 8
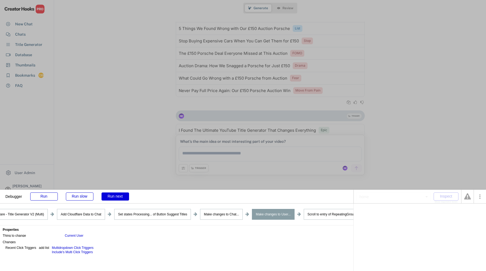
click at [117, 198] on div "Run next" at bounding box center [115, 196] width 28 height 8
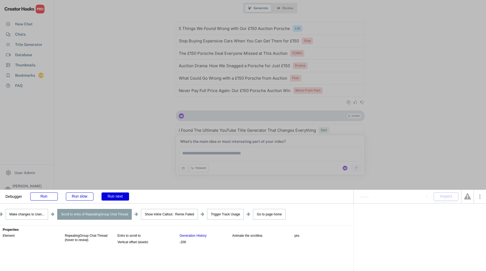
click at [117, 198] on div "Run next" at bounding box center [115, 196] width 28 height 8
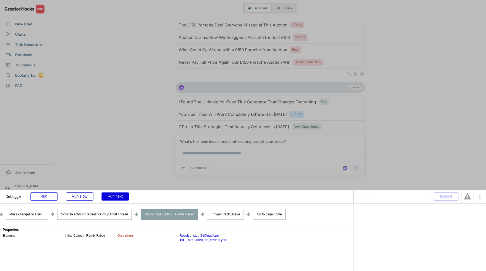
scroll to position [2888, 0]
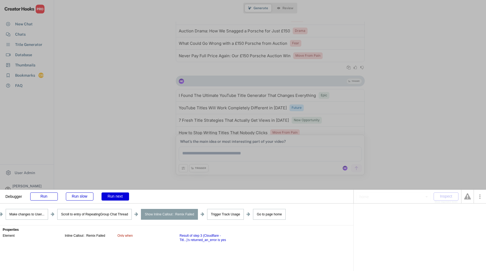
click at [117, 198] on div "Run next" at bounding box center [115, 196] width 28 height 8
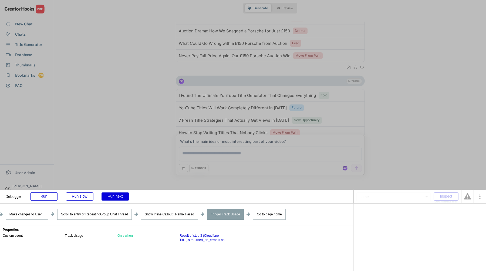
click at [117, 198] on div "Run next" at bounding box center [115, 196] width 28 height 8
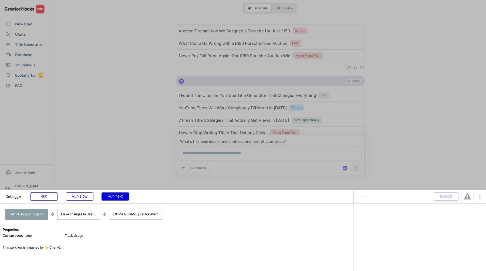
click at [117, 198] on div "Run next" at bounding box center [115, 196] width 28 height 8
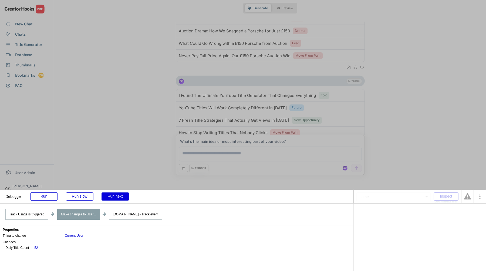
click at [117, 198] on div "Run next" at bounding box center [115, 196] width 28 height 8
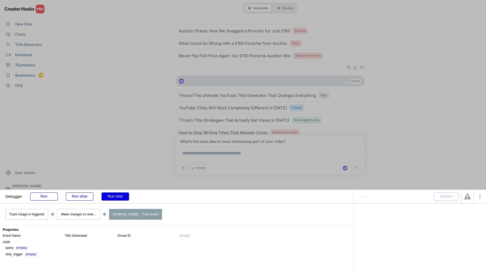
click at [117, 198] on div "Run next" at bounding box center [115, 196] width 28 height 8
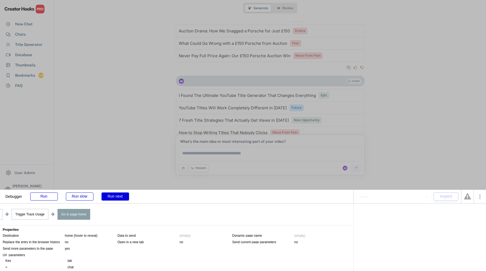
click at [117, 198] on div "Run next" at bounding box center [115, 196] width 28 height 8
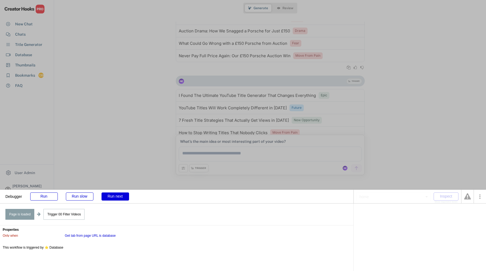
click at [117, 198] on div "Run next" at bounding box center [115, 196] width 28 height 8
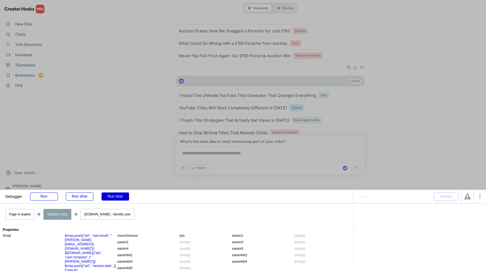
click at [117, 198] on div "Run next" at bounding box center [115, 196] width 28 height 8
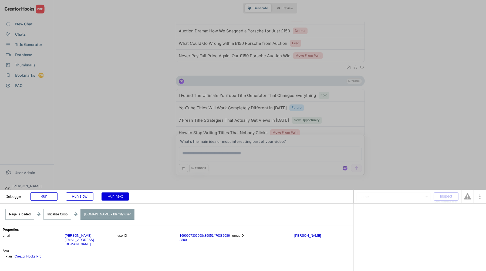
click at [117, 198] on div "Run next" at bounding box center [115, 196] width 28 height 8
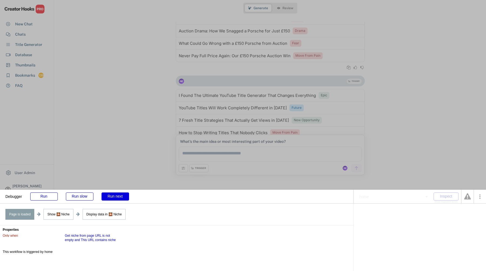
click at [117, 198] on div "Run next" at bounding box center [115, 196] width 28 height 8
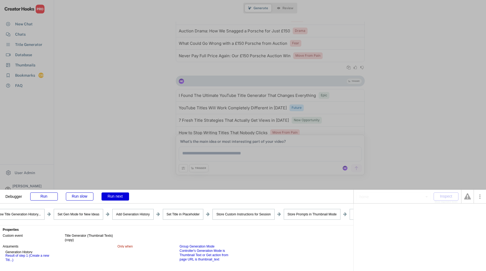
click at [117, 198] on div "Run next" at bounding box center [115, 196] width 28 height 8
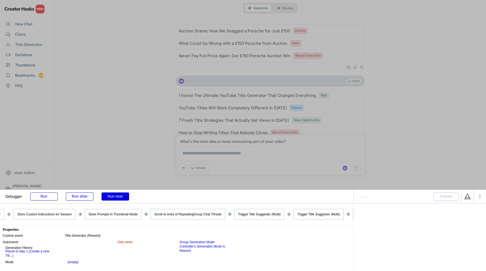
click at [117, 198] on div "Run next" at bounding box center [115, 196] width 28 height 8
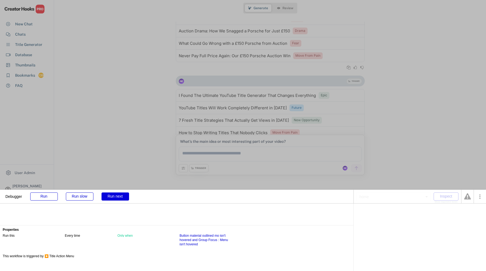
click at [117, 198] on div "Run next" at bounding box center [115, 196] width 28 height 8
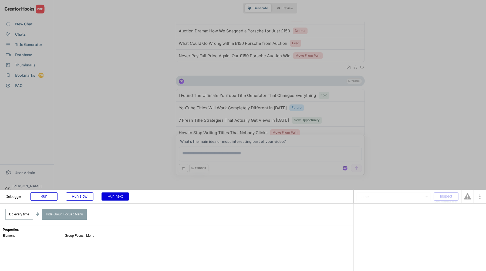
click at [117, 198] on div "Run next" at bounding box center [115, 196] width 28 height 8
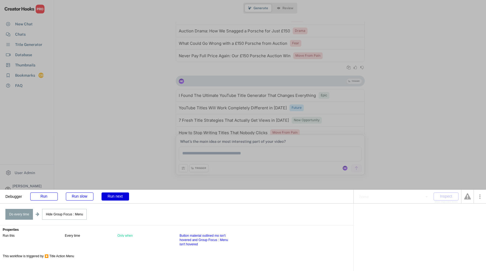
click at [117, 198] on div "Run next" at bounding box center [115, 196] width 28 height 8
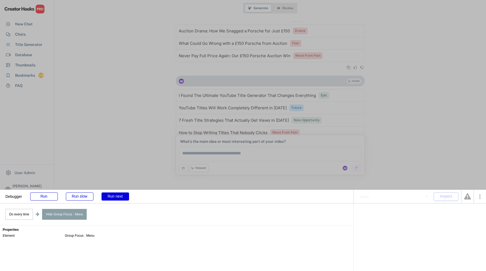
click at [117, 198] on div "Run next" at bounding box center [115, 196] width 28 height 8
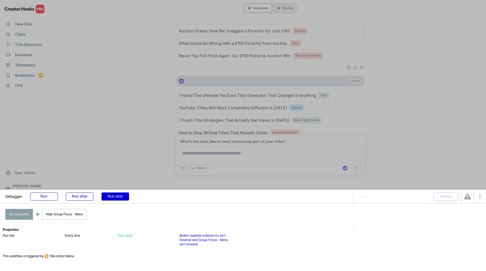
click at [117, 198] on div "Run next" at bounding box center [115, 196] width 28 height 8
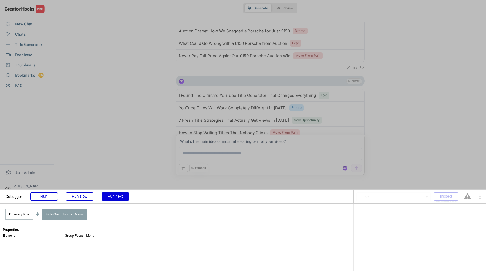
click at [117, 198] on div "Run next" at bounding box center [115, 196] width 28 height 8
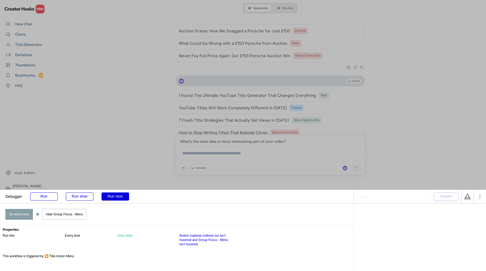
click at [117, 198] on div "Run next" at bounding box center [115, 196] width 28 height 8
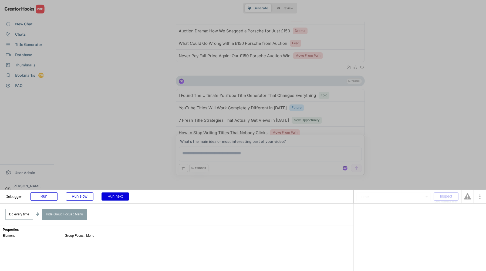
click at [117, 198] on div "Run next" at bounding box center [115, 196] width 28 height 8
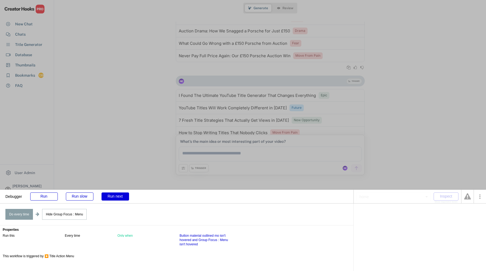
click at [117, 198] on div "Run next" at bounding box center [115, 196] width 28 height 8
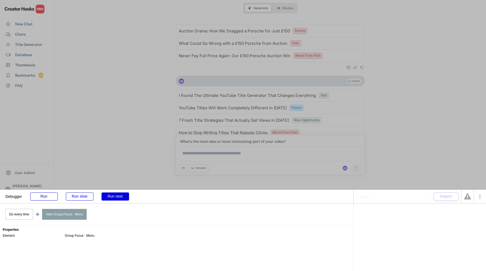
click at [117, 198] on div "Run next" at bounding box center [115, 196] width 28 height 8
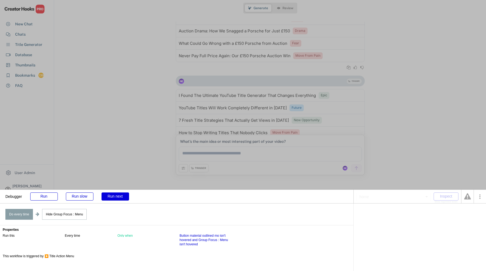
click at [117, 198] on div "Run next" at bounding box center [115, 196] width 28 height 8
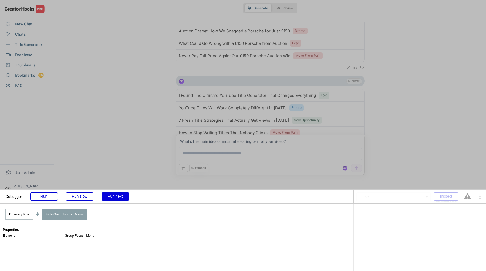
click at [117, 198] on div "Run next" at bounding box center [115, 196] width 28 height 8
click at [55, 197] on div "Run" at bounding box center [44, 196] width 28 height 8
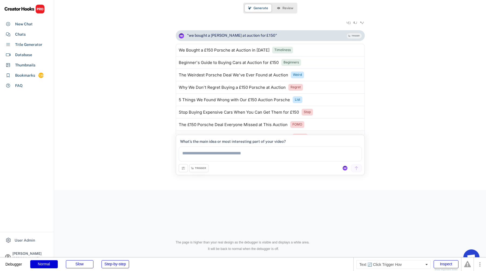
scroll to position [2728, 0]
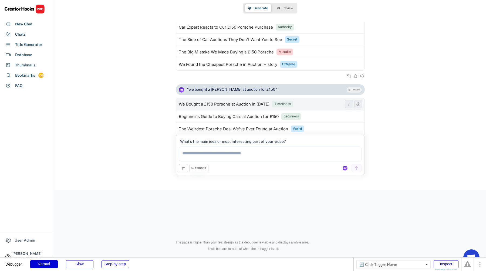
click at [286, 104] on div "Timeliness" at bounding box center [282, 104] width 16 height 5
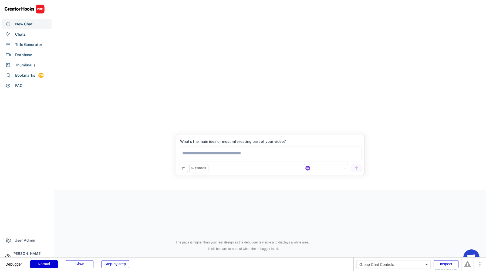
select select "**********"
click at [45, 36] on div "Chats" at bounding box center [26, 34] width 49 height 10
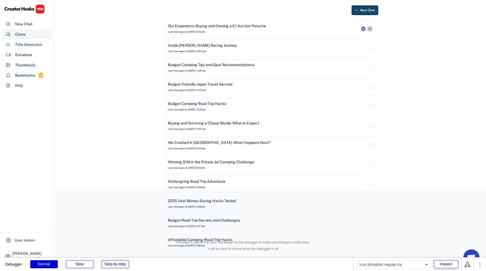
click at [368, 29] on icon at bounding box center [369, 28] width 3 height 3
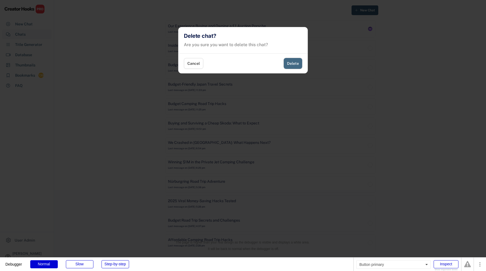
click at [295, 66] on button "Delete" at bounding box center [292, 63] width 18 height 11
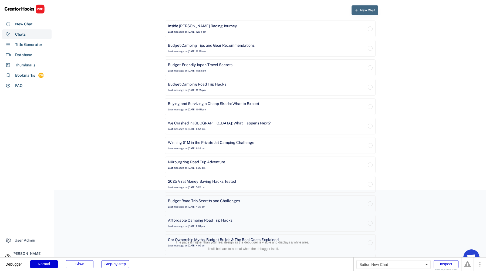
click at [355, 9] on icon at bounding box center [355, 10] width 3 height 3
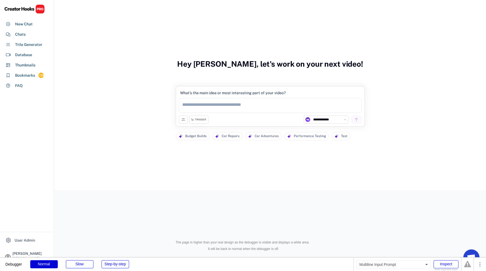
click at [307, 103] on textarea at bounding box center [270, 105] width 183 height 15
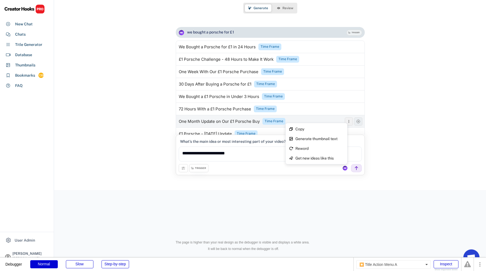
scroll to position [44, 0]
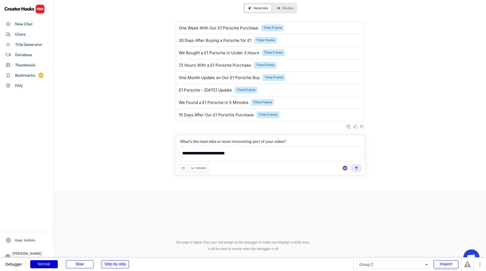
type textarea "**********"
click at [183, 171] on button at bounding box center [183, 168] width 9 height 8
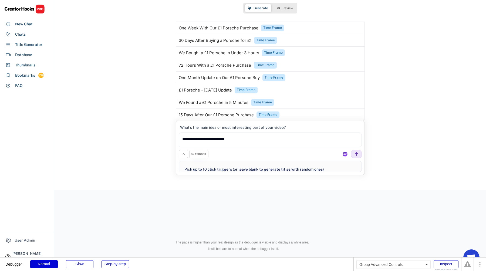
select select "**********"
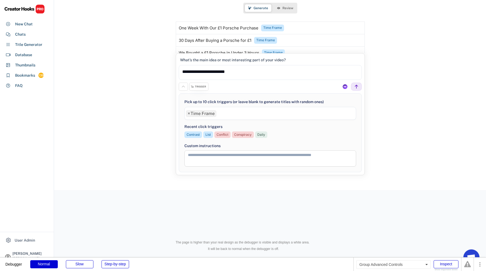
scroll to position [142, 0]
click at [188, 114] on span "×" at bounding box center [188, 113] width 2 height 4
select select
click at [183, 89] on button at bounding box center [183, 87] width 9 height 8
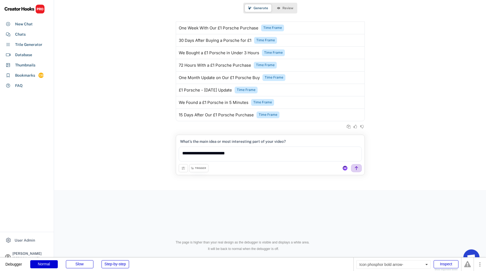
click at [357, 167] on icon at bounding box center [356, 168] width 5 height 5
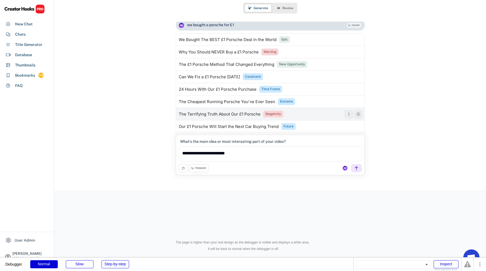
scroll to position [190, 0]
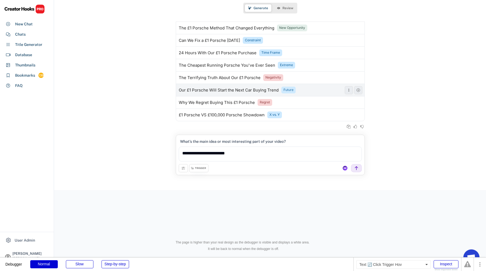
click at [288, 88] on div "Future" at bounding box center [288, 90] width 10 height 5
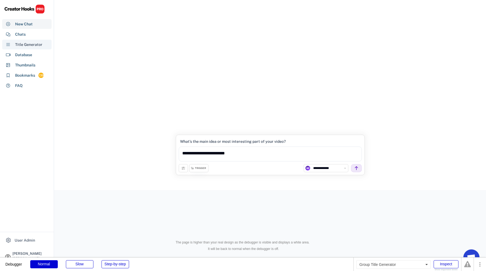
click at [21, 40] on div "Title Generator" at bounding box center [26, 45] width 49 height 10
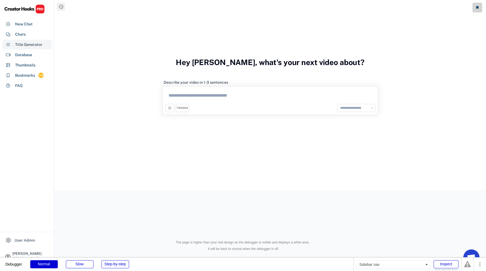
select select "**********"
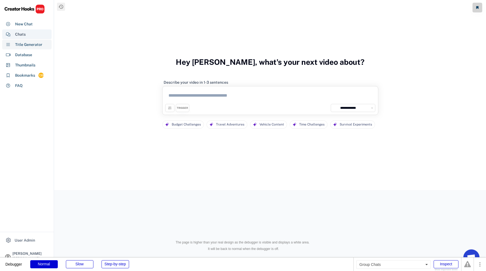
click at [21, 38] on div "Chats" at bounding box center [26, 34] width 49 height 10
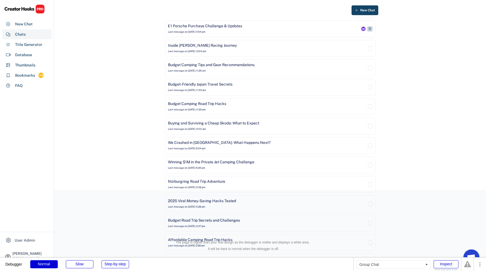
click at [203, 29] on div "£1 Porsche Purchase Challenge & Updates Last message on Aug 11, 2025 at 3:54 pm" at bounding box center [264, 28] width 192 height 11
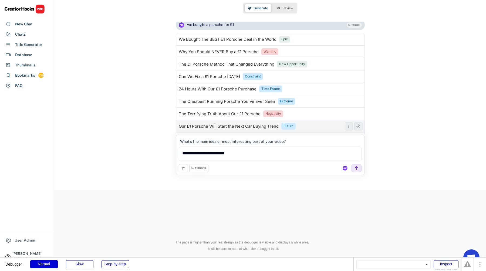
scroll to position [190, 0]
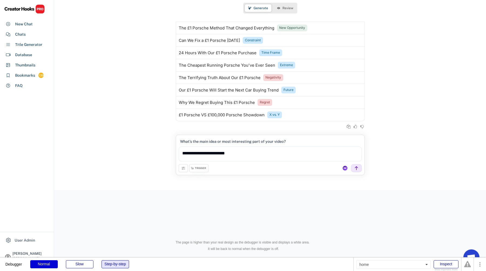
click at [120, 262] on div "Step-by-step" at bounding box center [115, 264] width 28 height 8
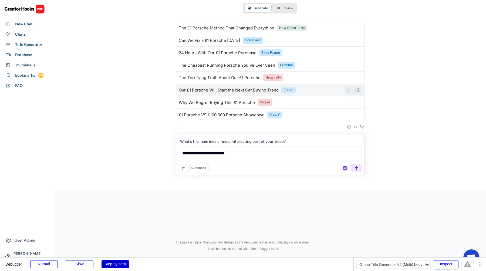
click at [290, 88] on div "Future" at bounding box center [288, 90] width 10 height 5
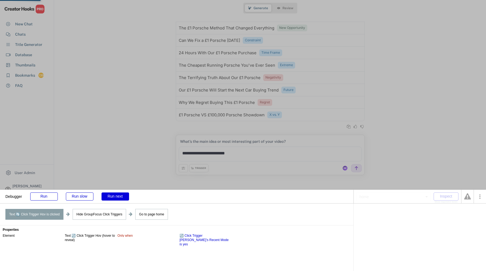
click at [117, 196] on div "Run next" at bounding box center [115, 196] width 28 height 8
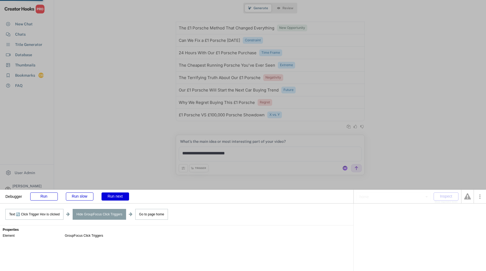
click at [117, 196] on div "Run next" at bounding box center [115, 196] width 28 height 8
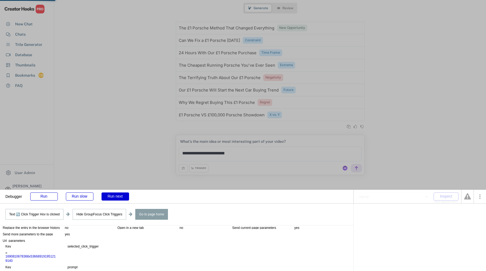
scroll to position [22, 0]
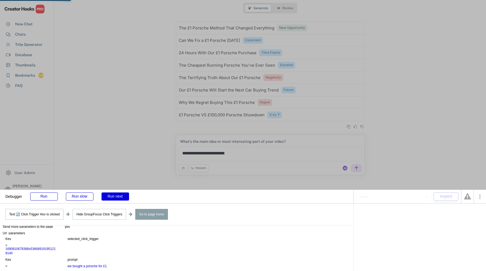
click at [121, 196] on div "Run next" at bounding box center [115, 196] width 28 height 8
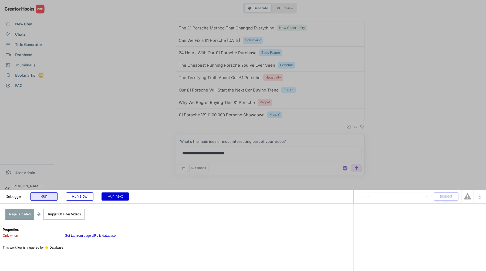
click at [54, 197] on div "Run" at bounding box center [44, 196] width 28 height 8
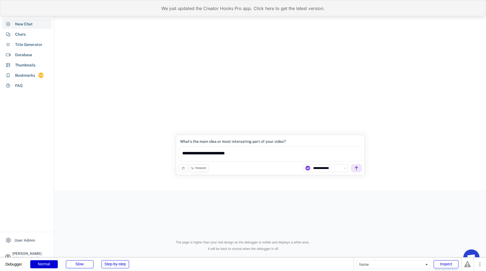
click at [191, 12] on div "We just updated the Creator Hooks Pro app. Click here to get the latest version." at bounding box center [243, 8] width 486 height 16
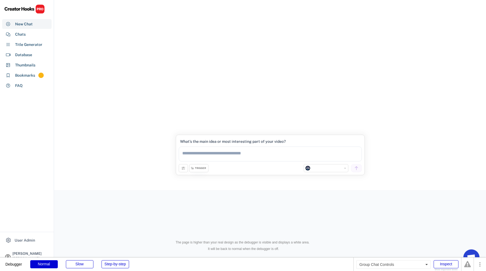
select select "**********"
click at [41, 35] on div "Chats" at bounding box center [26, 34] width 49 height 10
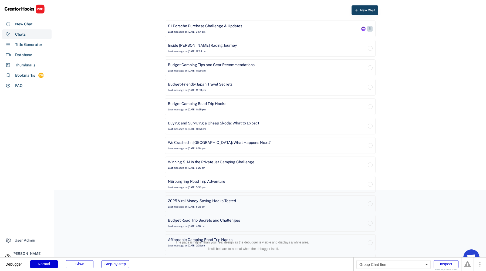
click at [291, 35] on div "£1 Porsche Purchase Challenge & Updates Last message on [DATE] 3:54 pm" at bounding box center [270, 29] width 210 height 17
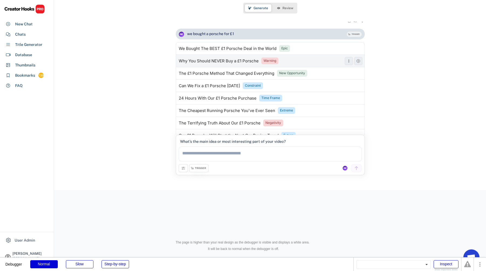
scroll to position [151, 0]
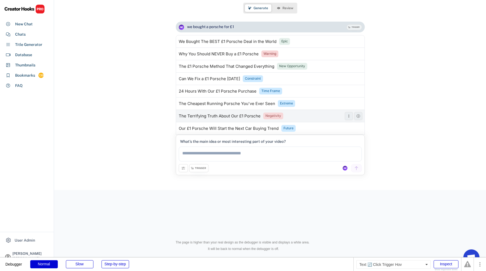
click at [279, 115] on div "Negativity" at bounding box center [273, 116] width 16 height 5
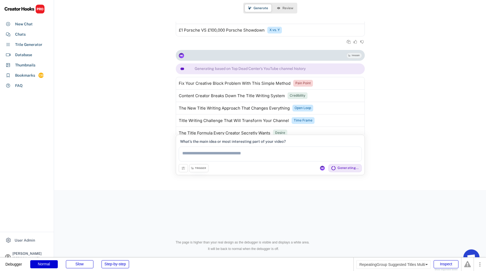
scroll to position [354, 0]
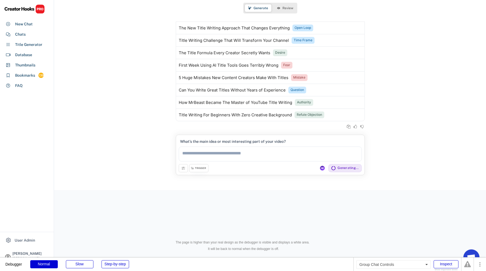
click at [445, 64] on div "TRIGGER Generating based on Top Dead Center's YouTube channel history Fix Your …" at bounding box center [269, 52] width 431 height 165
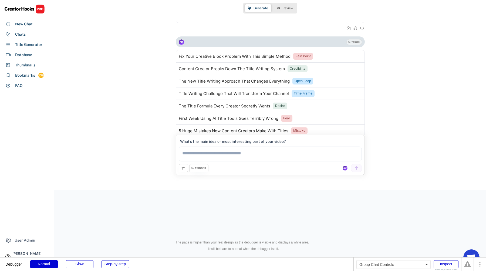
scroll to position [281, 0]
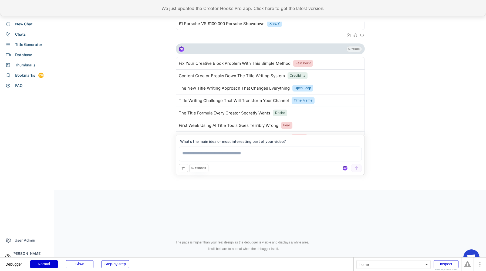
click at [204, 9] on div "We just updated the Creator Hooks Pro app. Click here to get the latest version." at bounding box center [243, 8] width 486 height 16
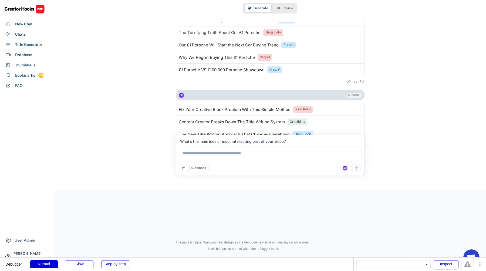
scroll to position [105, 0]
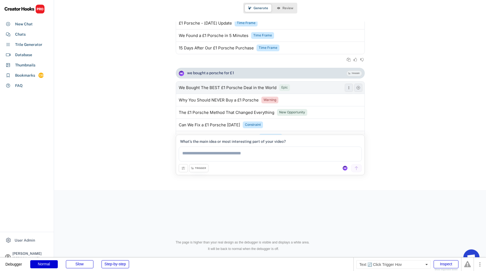
click at [285, 89] on div "Epic" at bounding box center [284, 87] width 6 height 5
type textarea "**********"
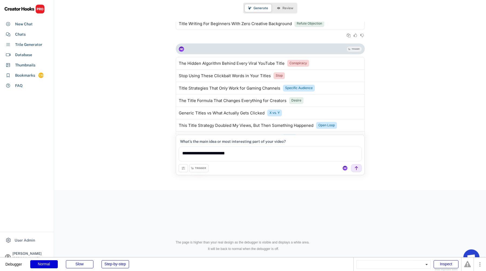
scroll to position [492, 0]
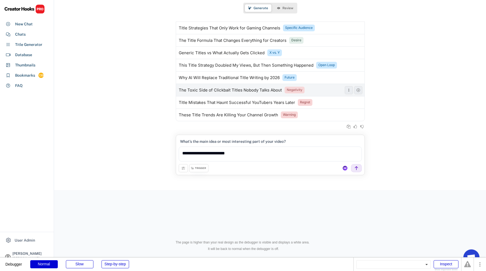
click at [286, 92] on div "Negativity" at bounding box center [294, 90] width 16 height 5
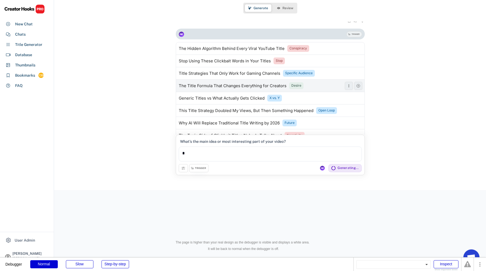
scroll to position [530, 0]
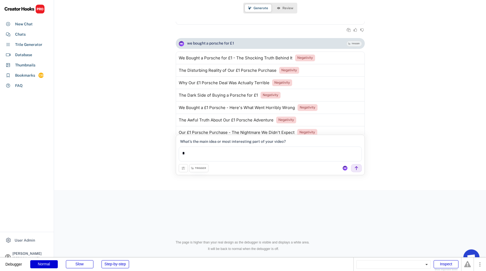
scroll to position [644, 0]
